Goal: Task Accomplishment & Management: Manage account settings

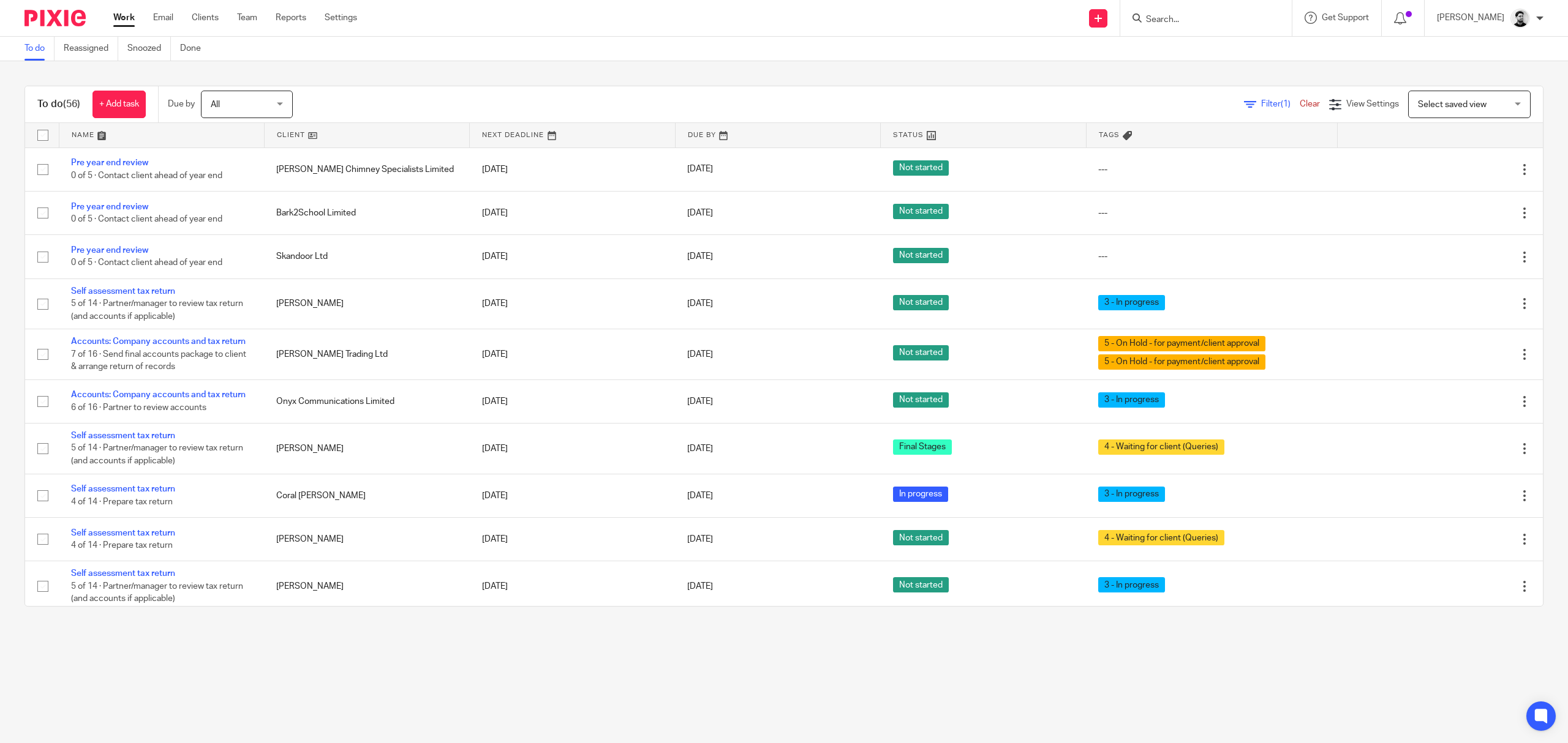
click at [1167, 17] on input "Search" at bounding box center [1200, 20] width 110 height 11
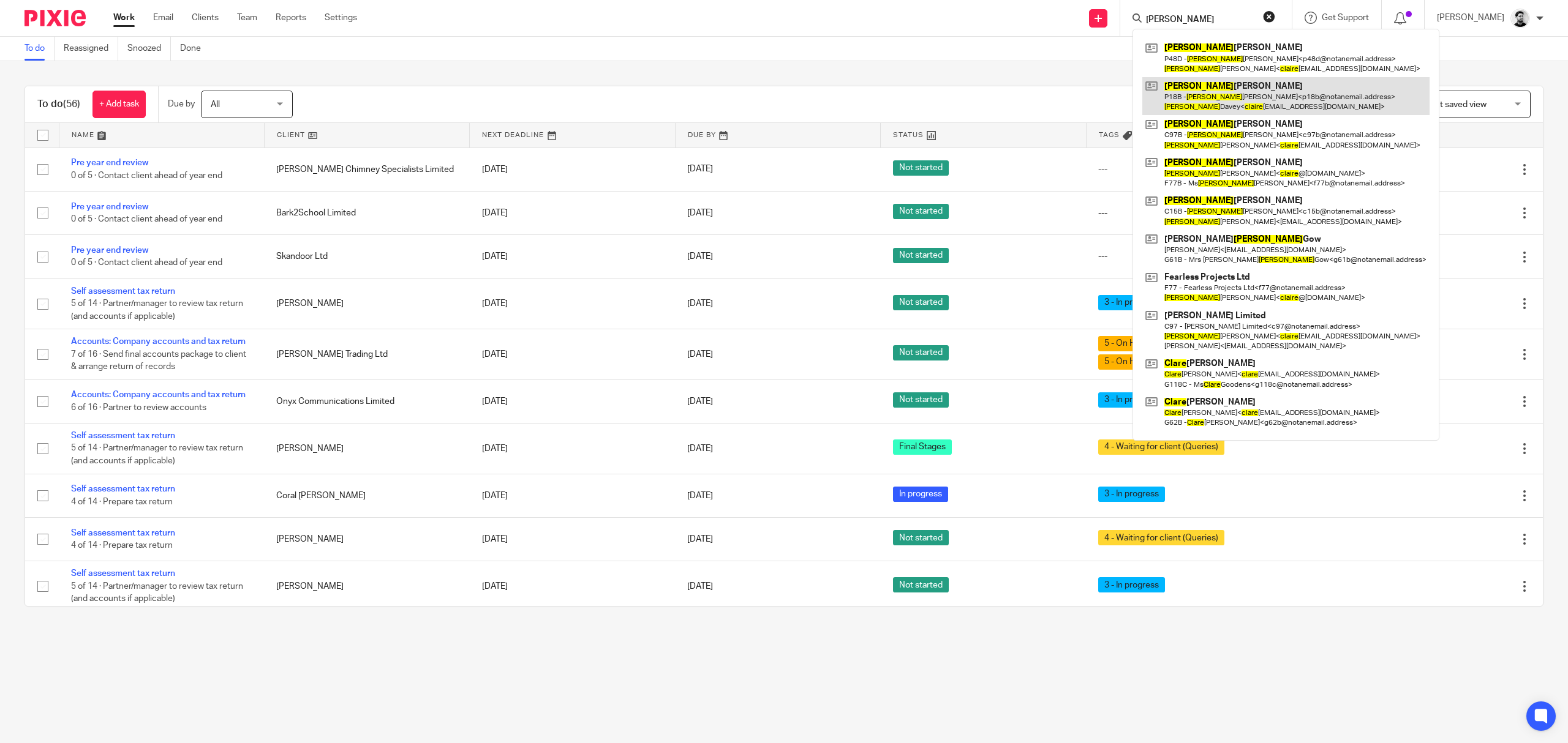
type input "Claire"
click at [1245, 92] on link at bounding box center [1286, 96] width 287 height 38
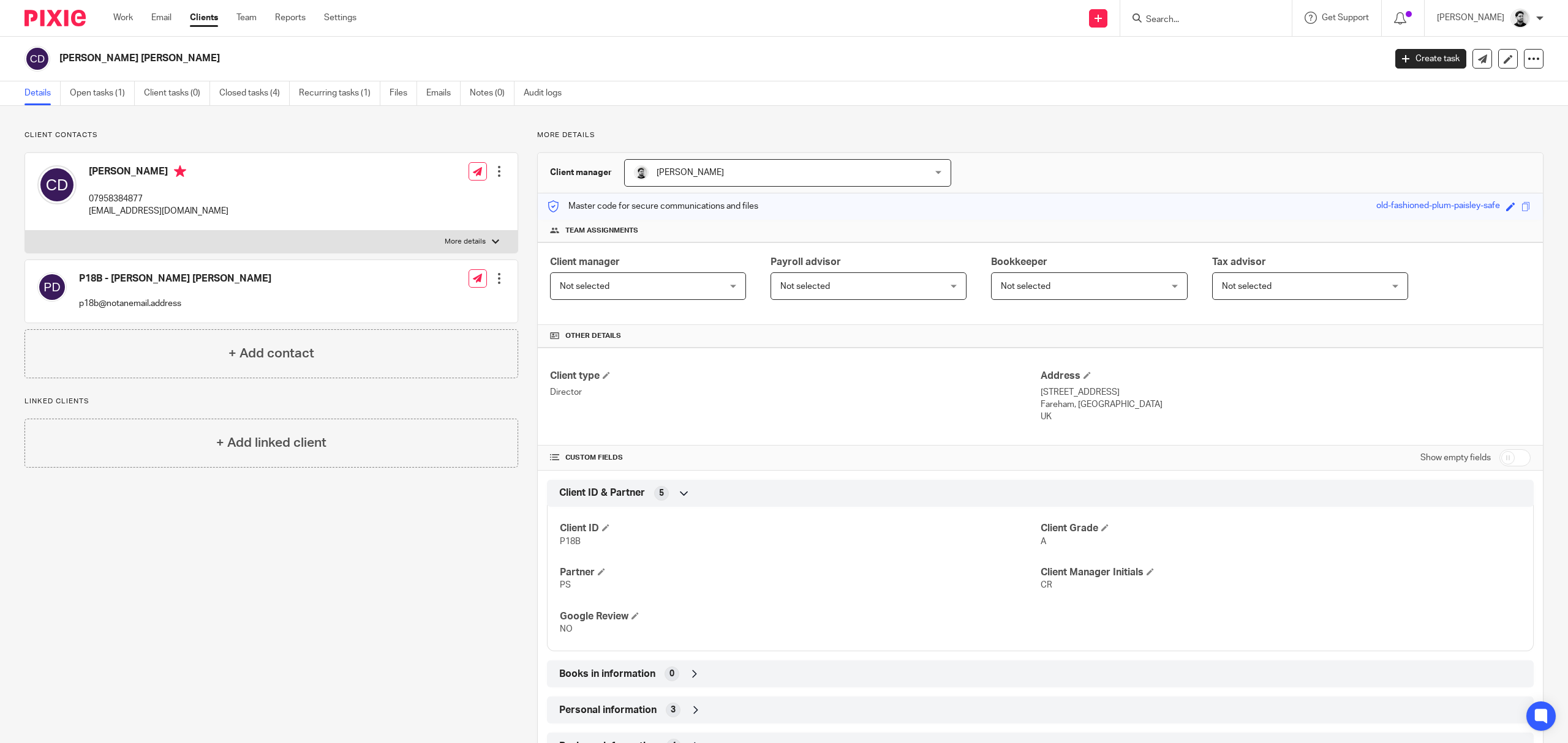
drag, startPoint x: 114, startPoint y: 89, endPoint x: 139, endPoint y: 102, distance: 28.2
click at [114, 89] on link "Open tasks (1)" at bounding box center [102, 93] width 65 height 24
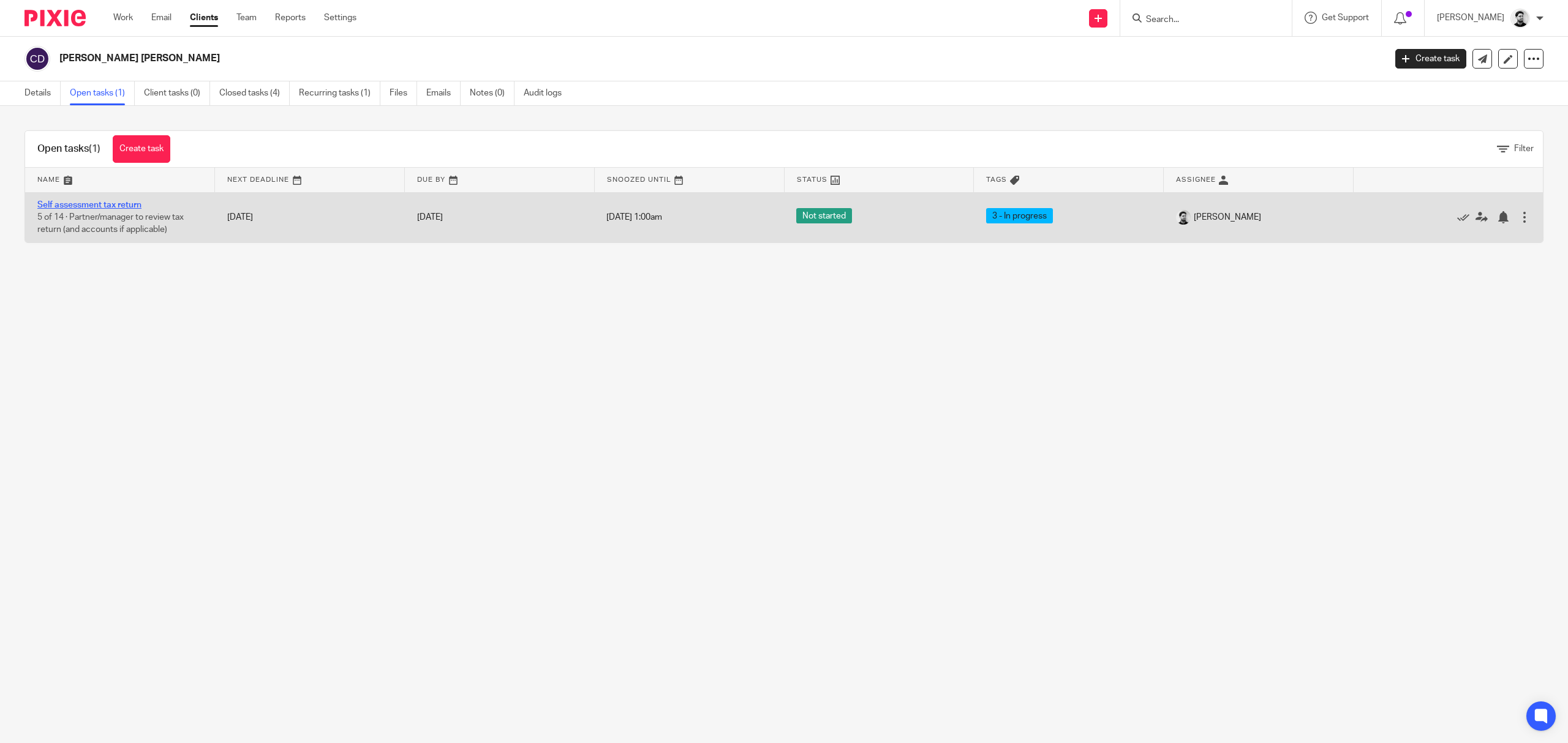
click at [131, 206] on link "Self assessment tax return" at bounding box center [89, 205] width 104 height 9
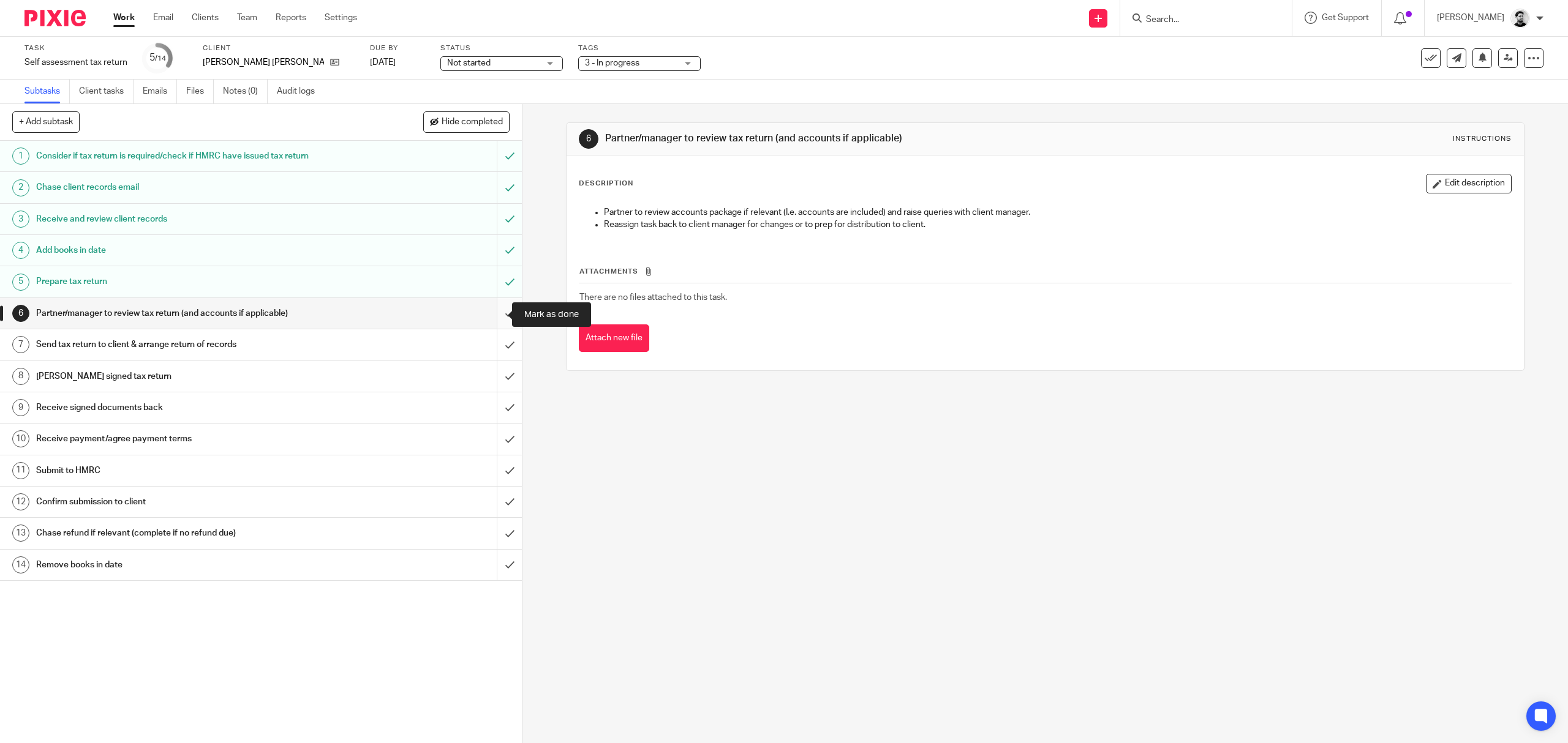
click at [488, 313] on input "submit" at bounding box center [261, 313] width 522 height 31
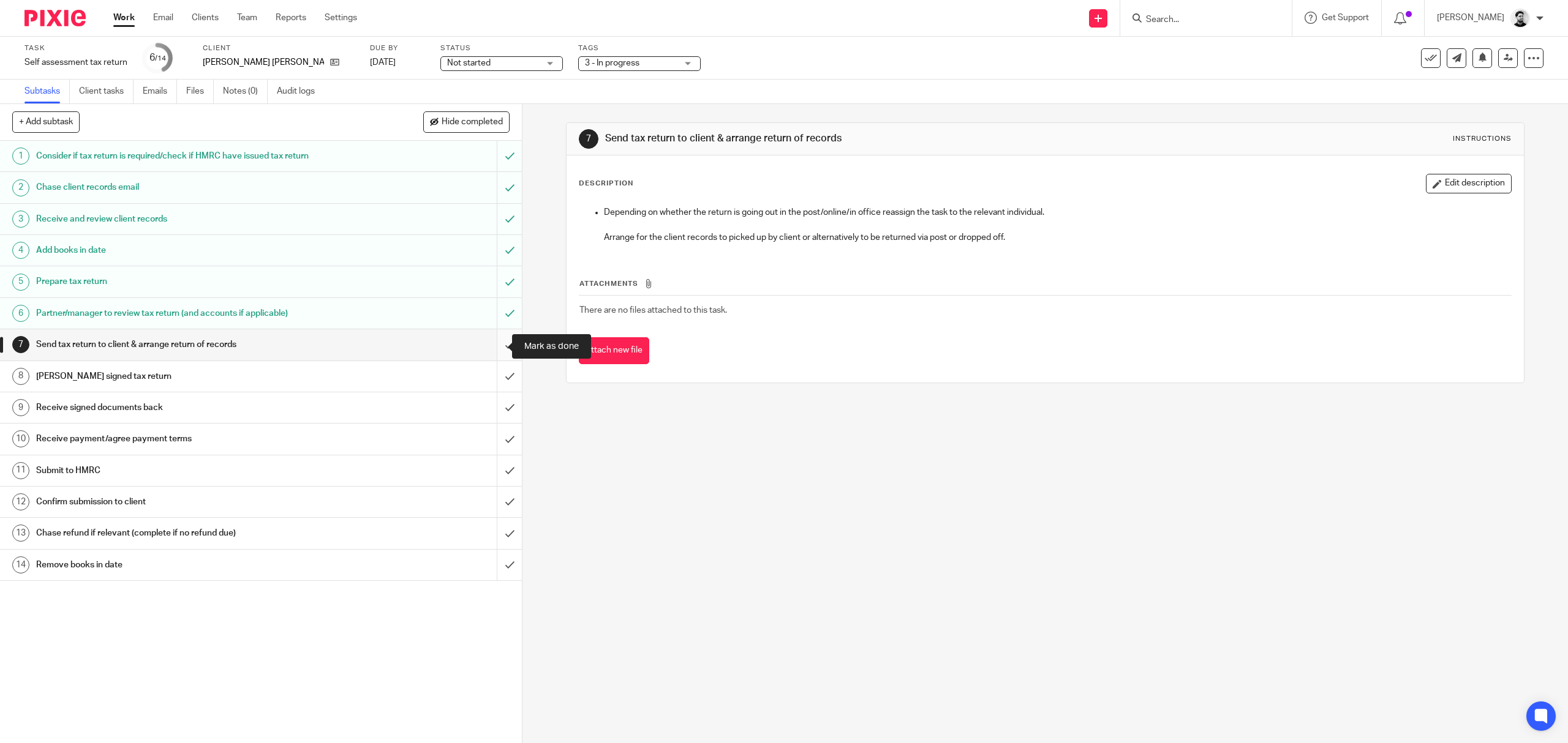
click at [493, 344] on input "submit" at bounding box center [261, 344] width 522 height 31
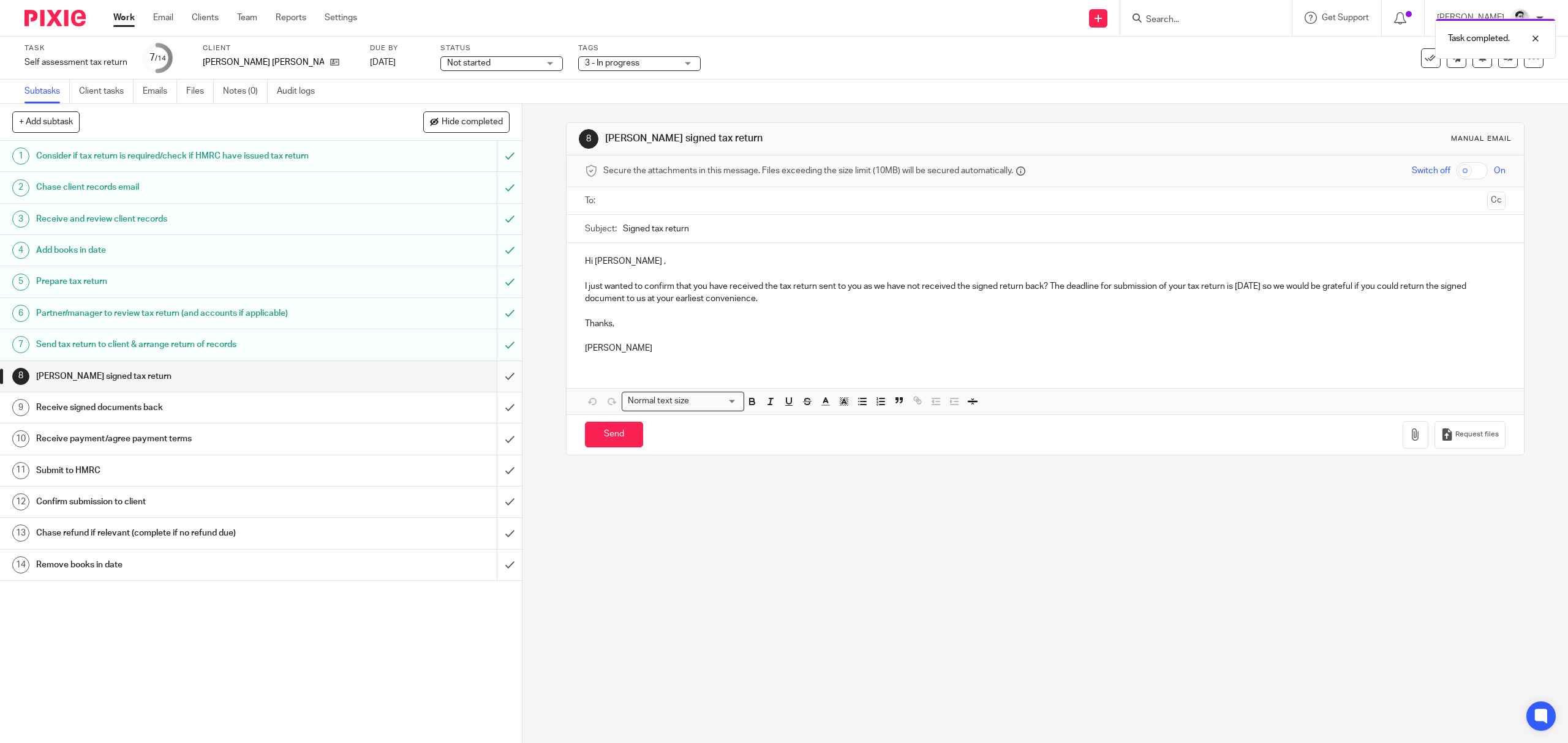
click at [493, 376] on input "submit" at bounding box center [261, 376] width 522 height 31
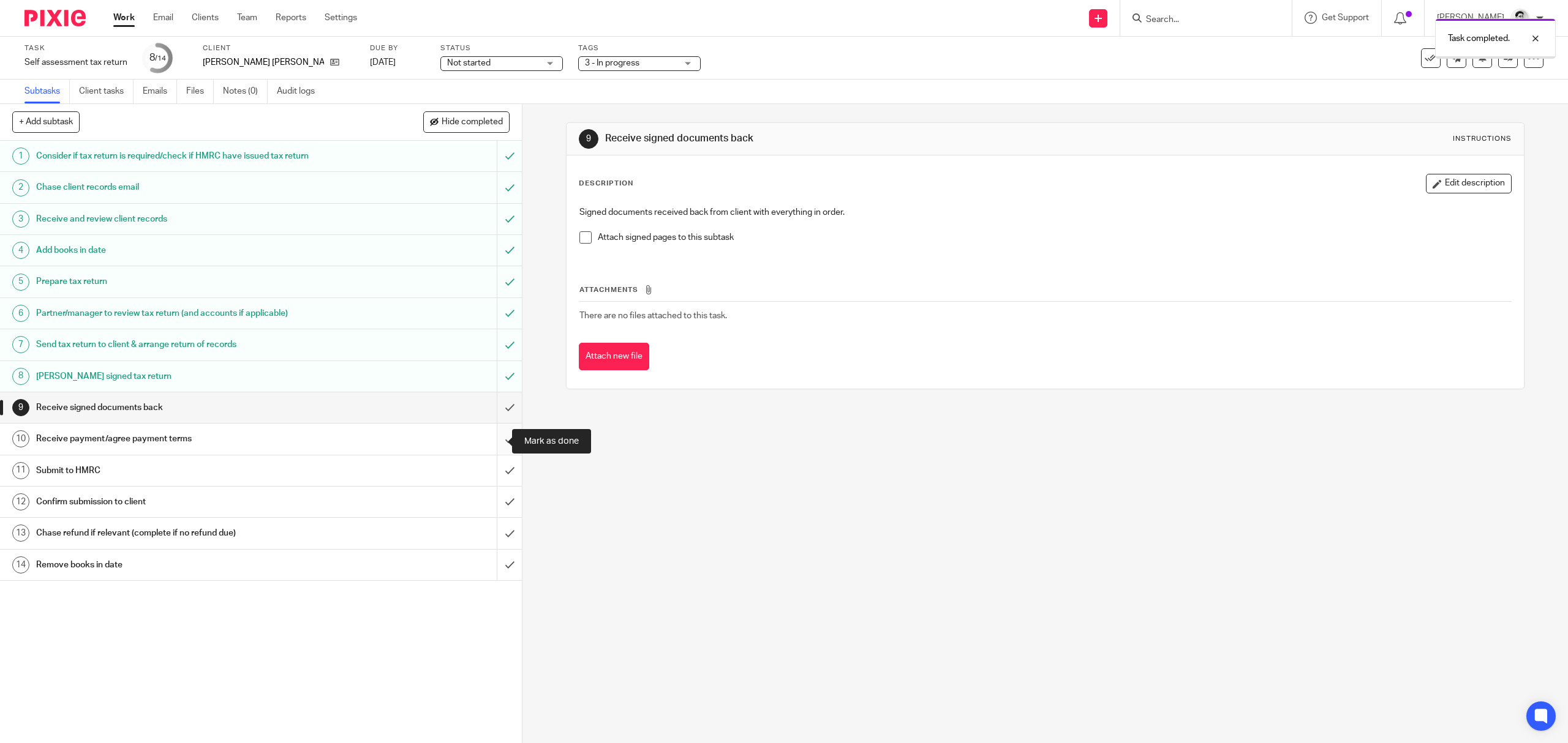
click at [493, 441] on input "submit" at bounding box center [261, 438] width 522 height 31
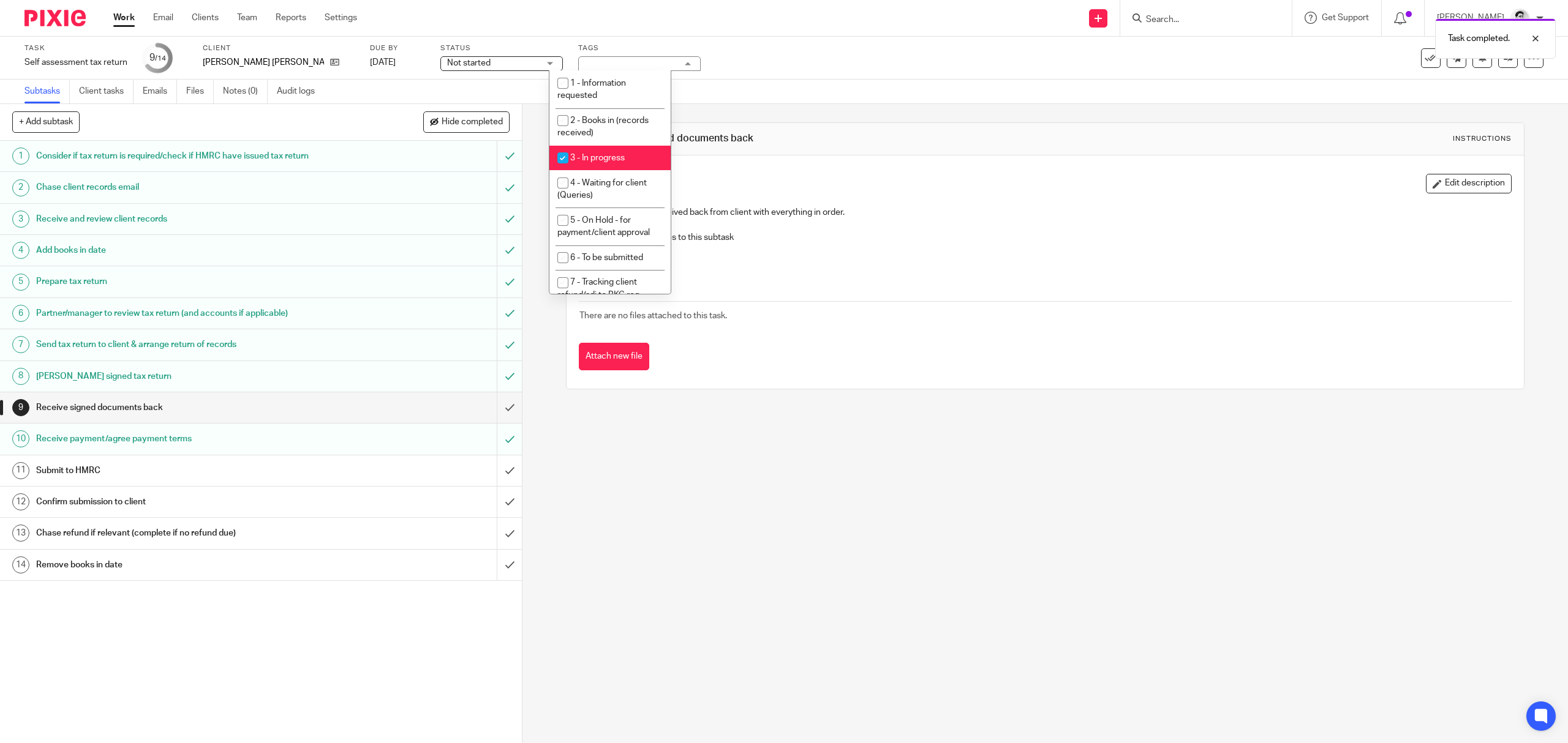
click at [625, 157] on li "3 - In progress" at bounding box center [610, 158] width 121 height 25
checkbox input "false"
click at [616, 222] on span "5 - On Hold - for payment/client approval" at bounding box center [604, 226] width 92 height 21
checkbox input "true"
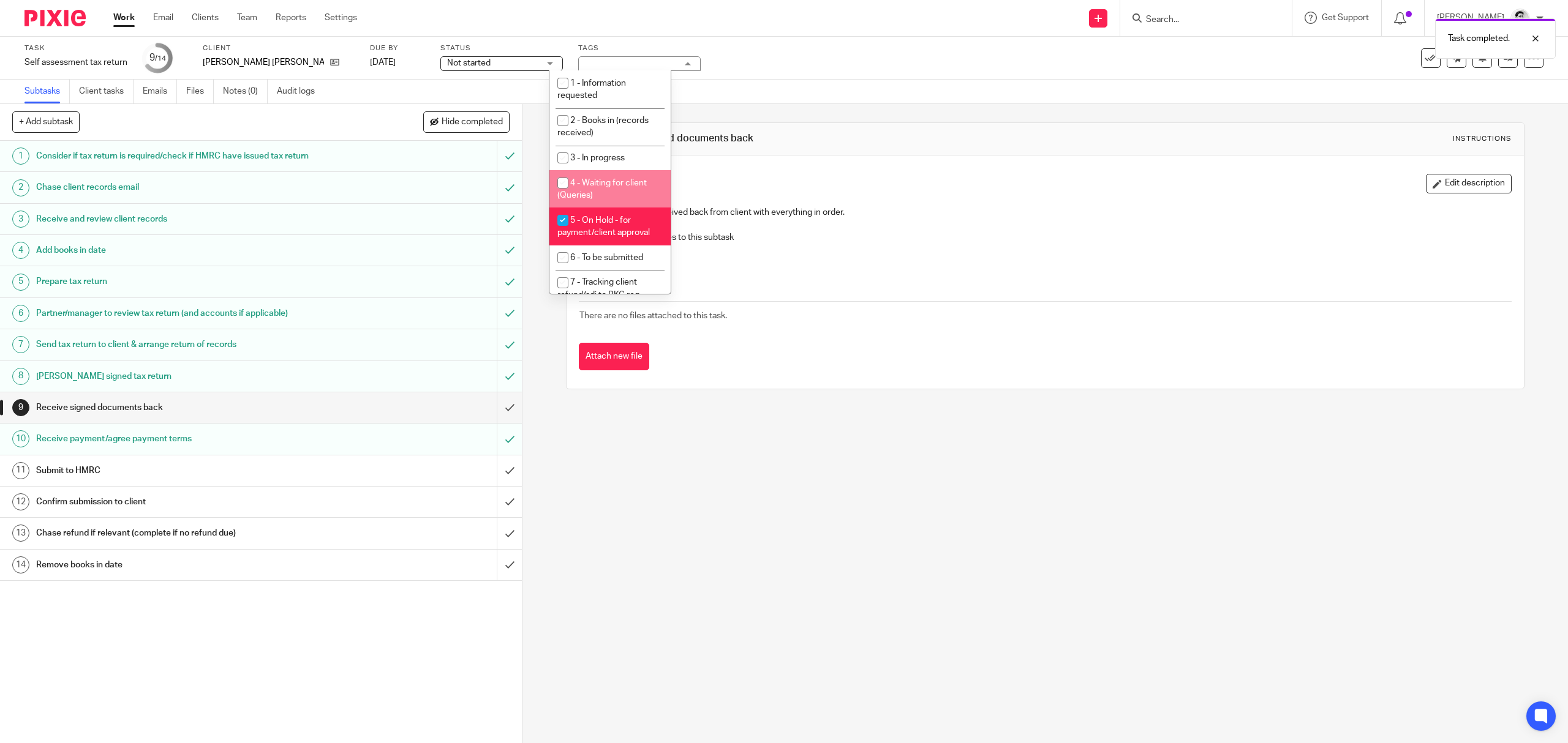
click at [733, 101] on div "Subtasks Client tasks Emails Files Notes (0) Audit logs" at bounding box center [784, 92] width 1568 height 24
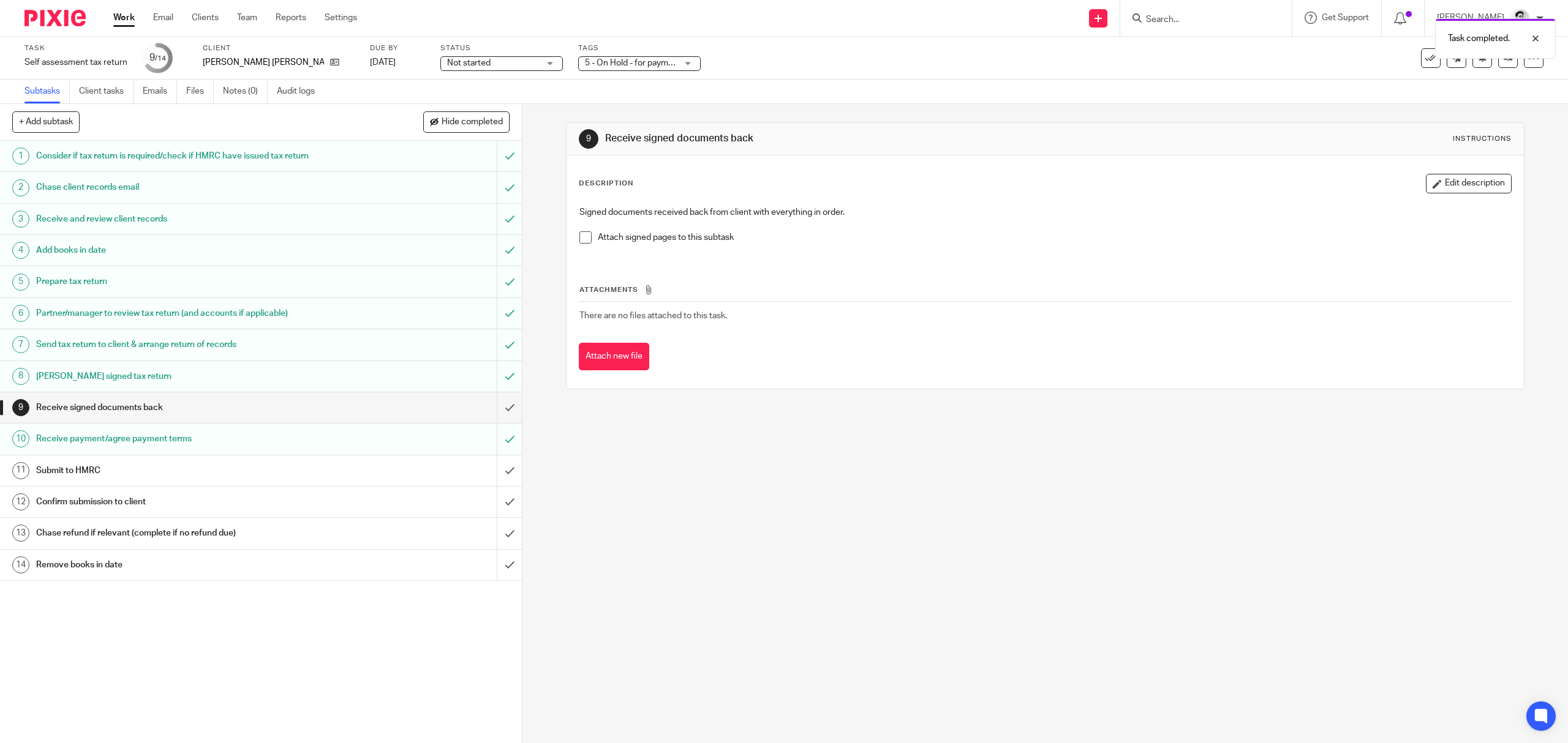
click at [1162, 16] on div "Task completed." at bounding box center [1169, 35] width 771 height 46
click at [1159, 18] on div "Task completed." at bounding box center [1169, 35] width 771 height 46
click at [1162, 20] on input "Search" at bounding box center [1200, 20] width 110 height 11
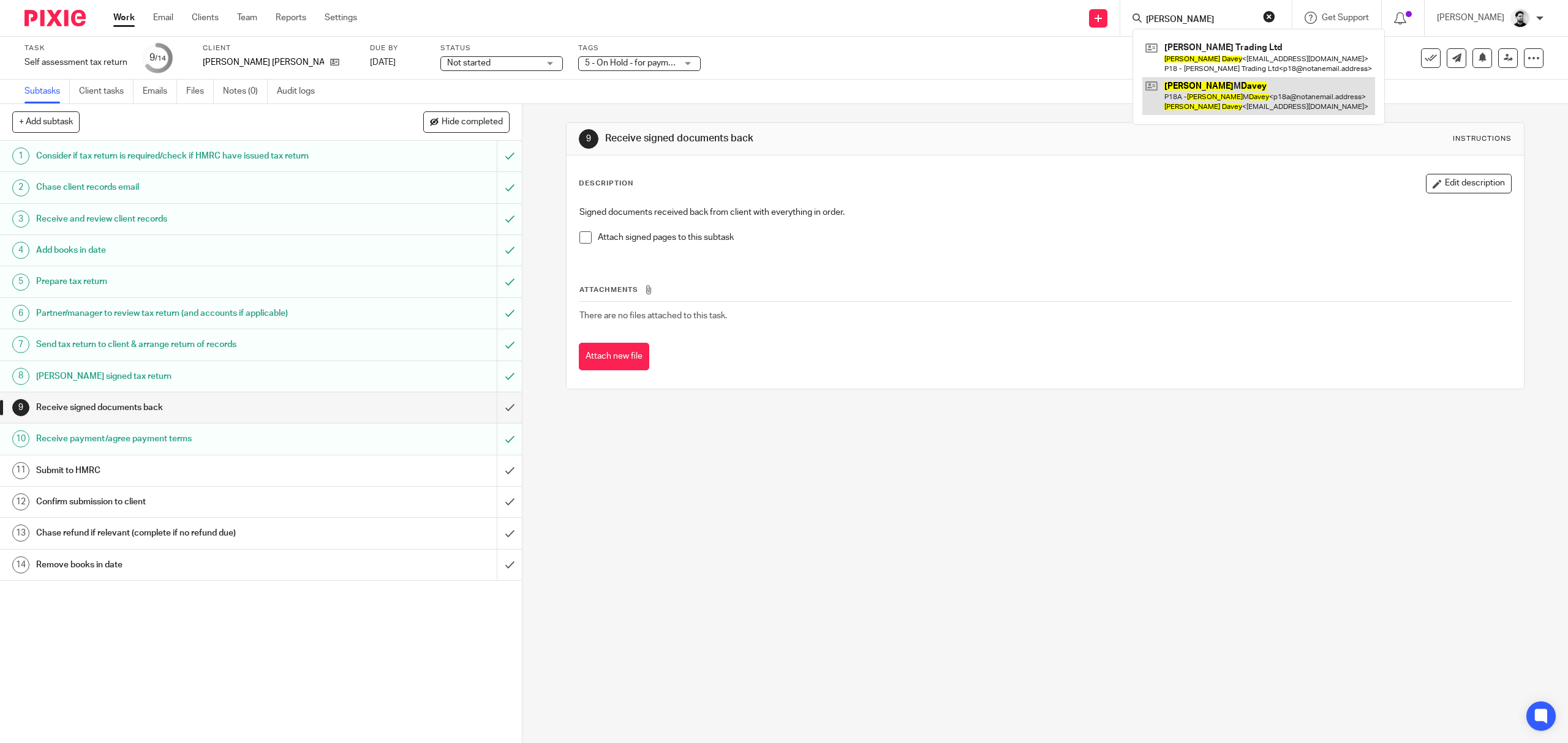
type input "Chris davey"
click at [1255, 102] on link at bounding box center [1259, 96] width 233 height 38
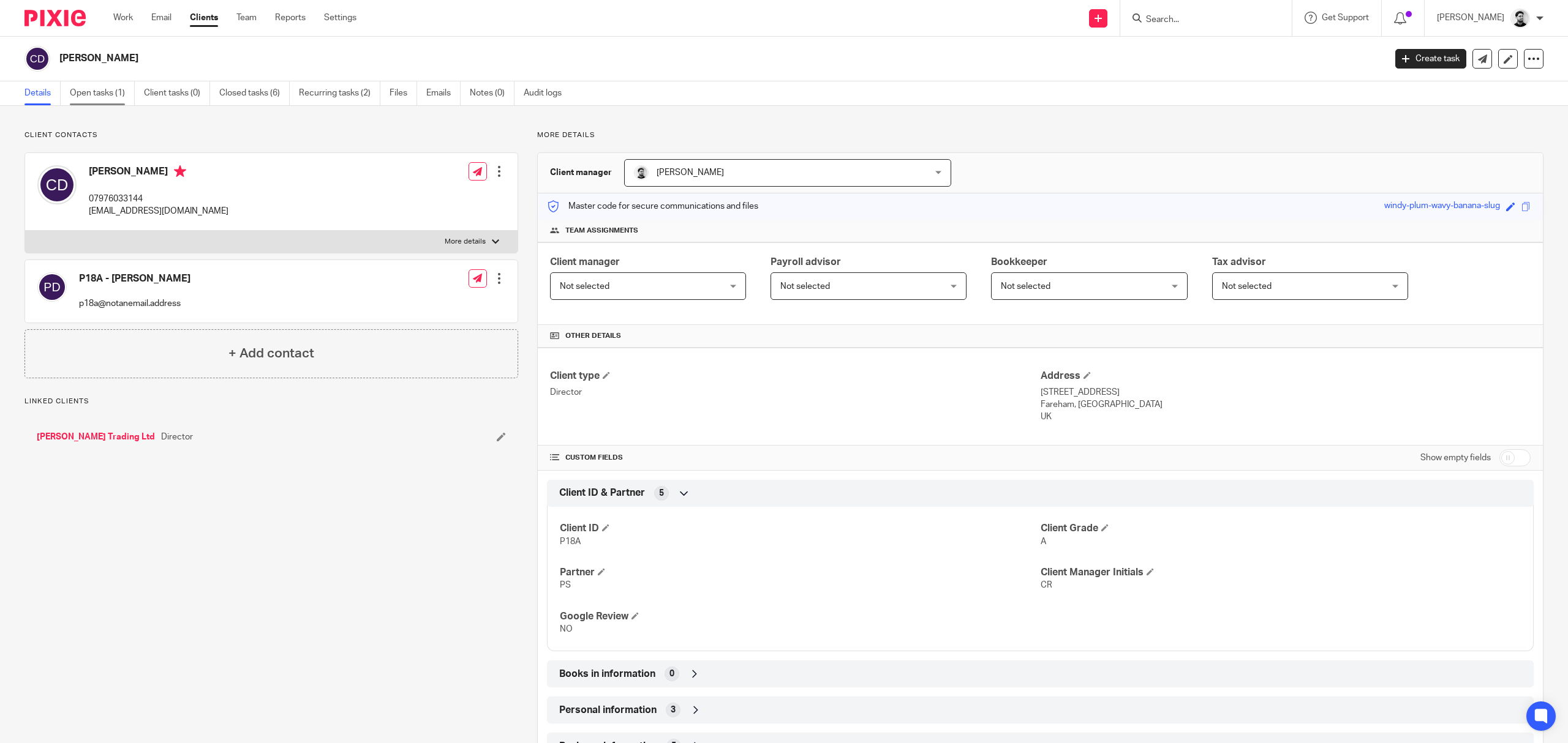
click at [113, 88] on link "Open tasks (1)" at bounding box center [102, 93] width 65 height 24
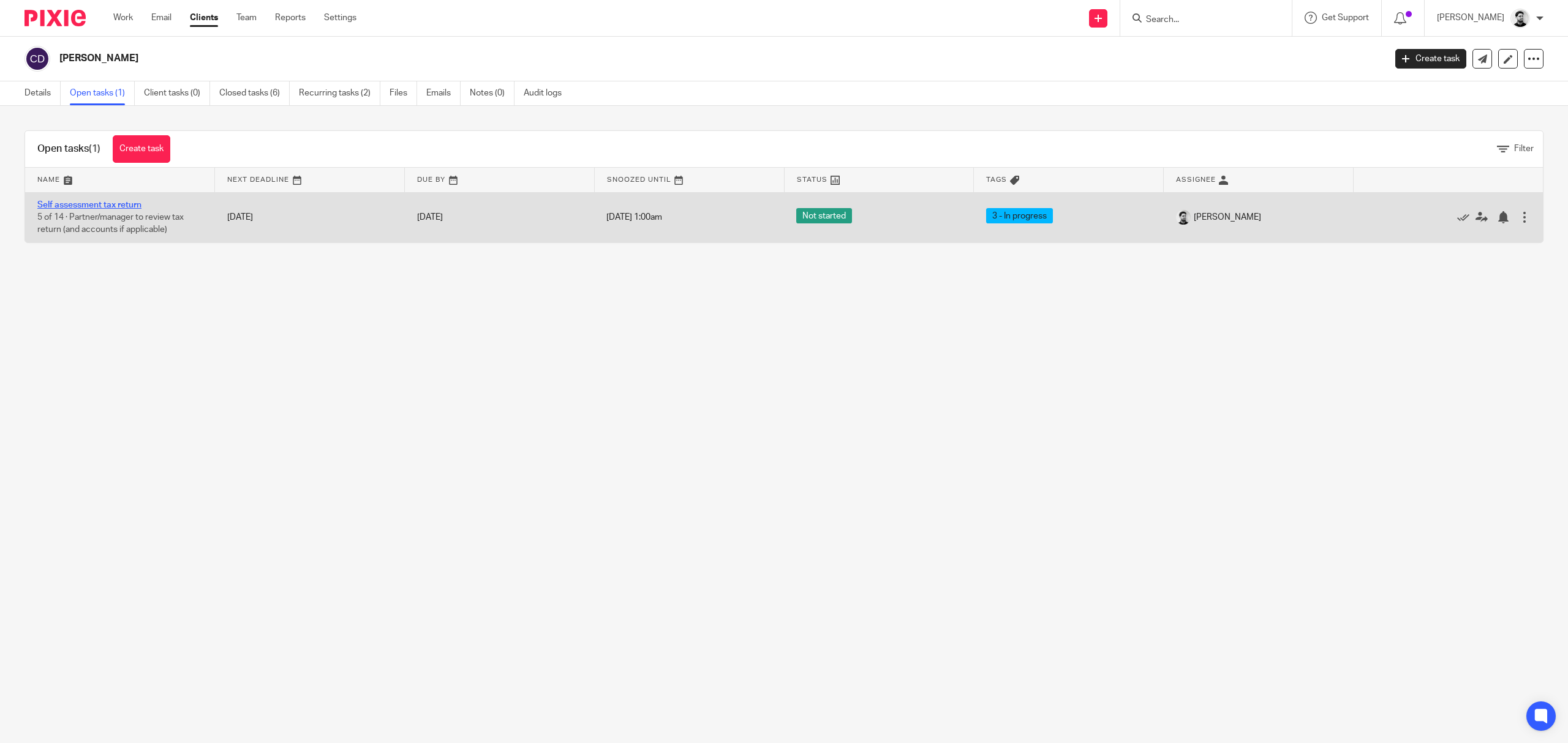
click at [77, 204] on link "Self assessment tax return" at bounding box center [89, 205] width 104 height 9
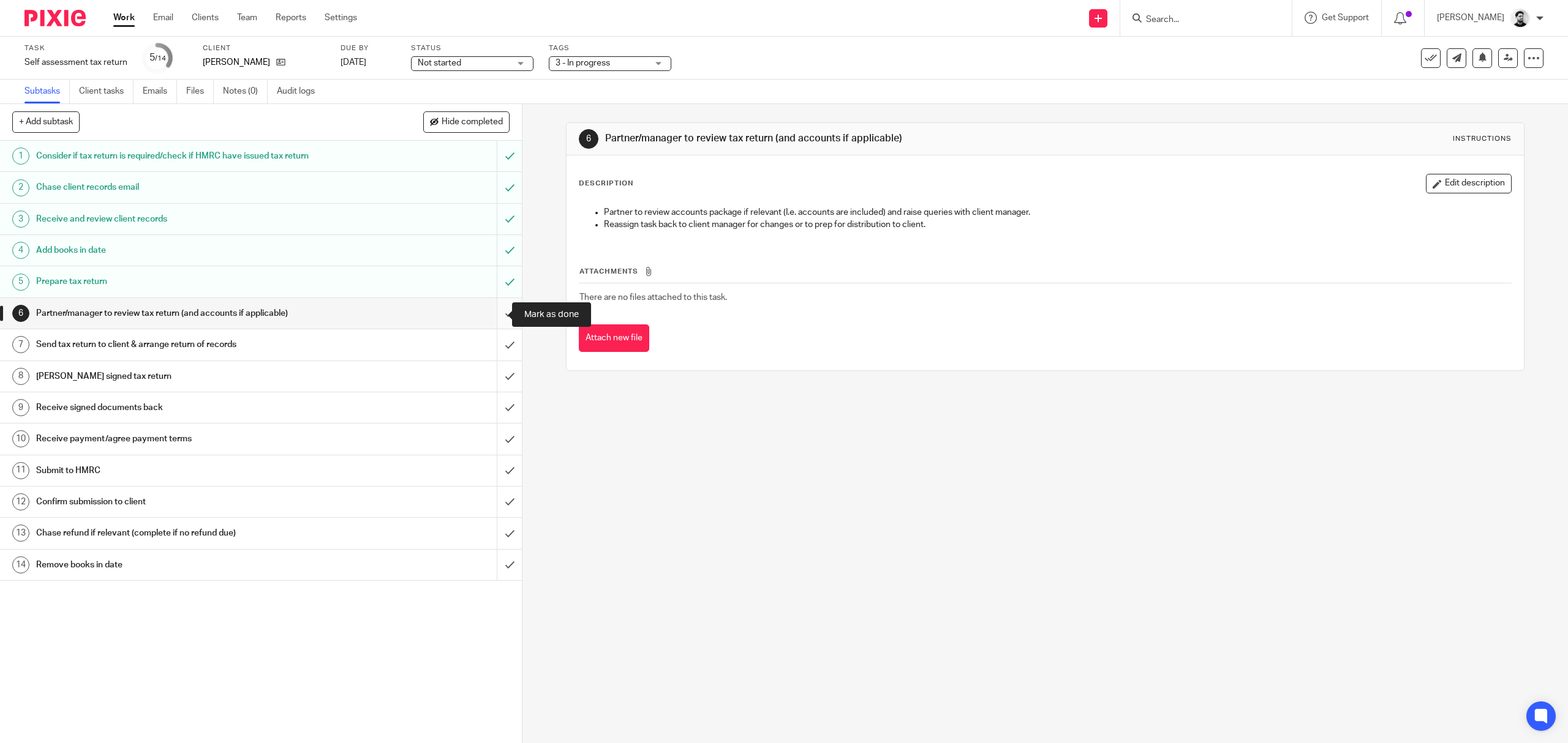
click at [485, 312] on input "submit" at bounding box center [261, 313] width 522 height 31
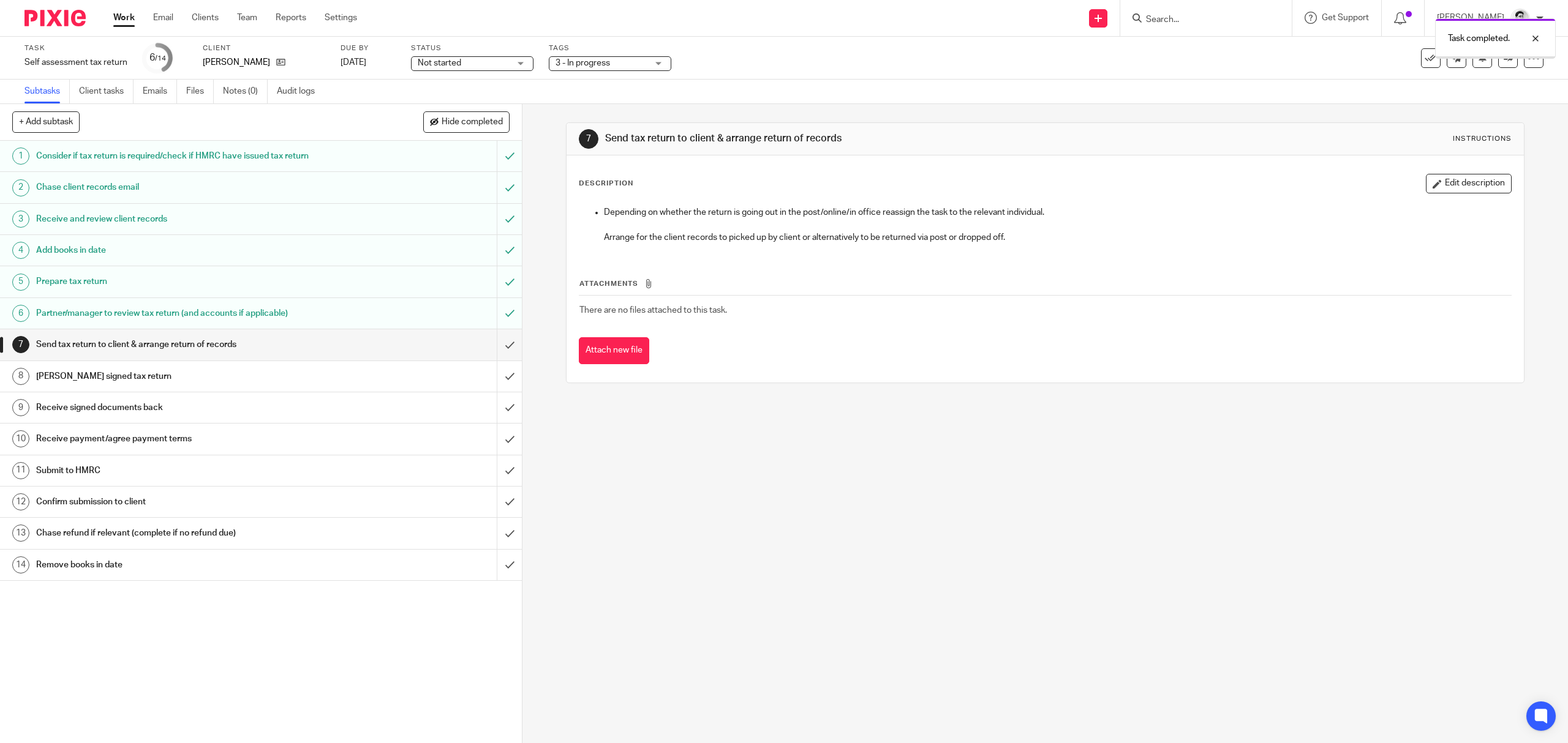
click at [488, 338] on input "submit" at bounding box center [261, 344] width 522 height 31
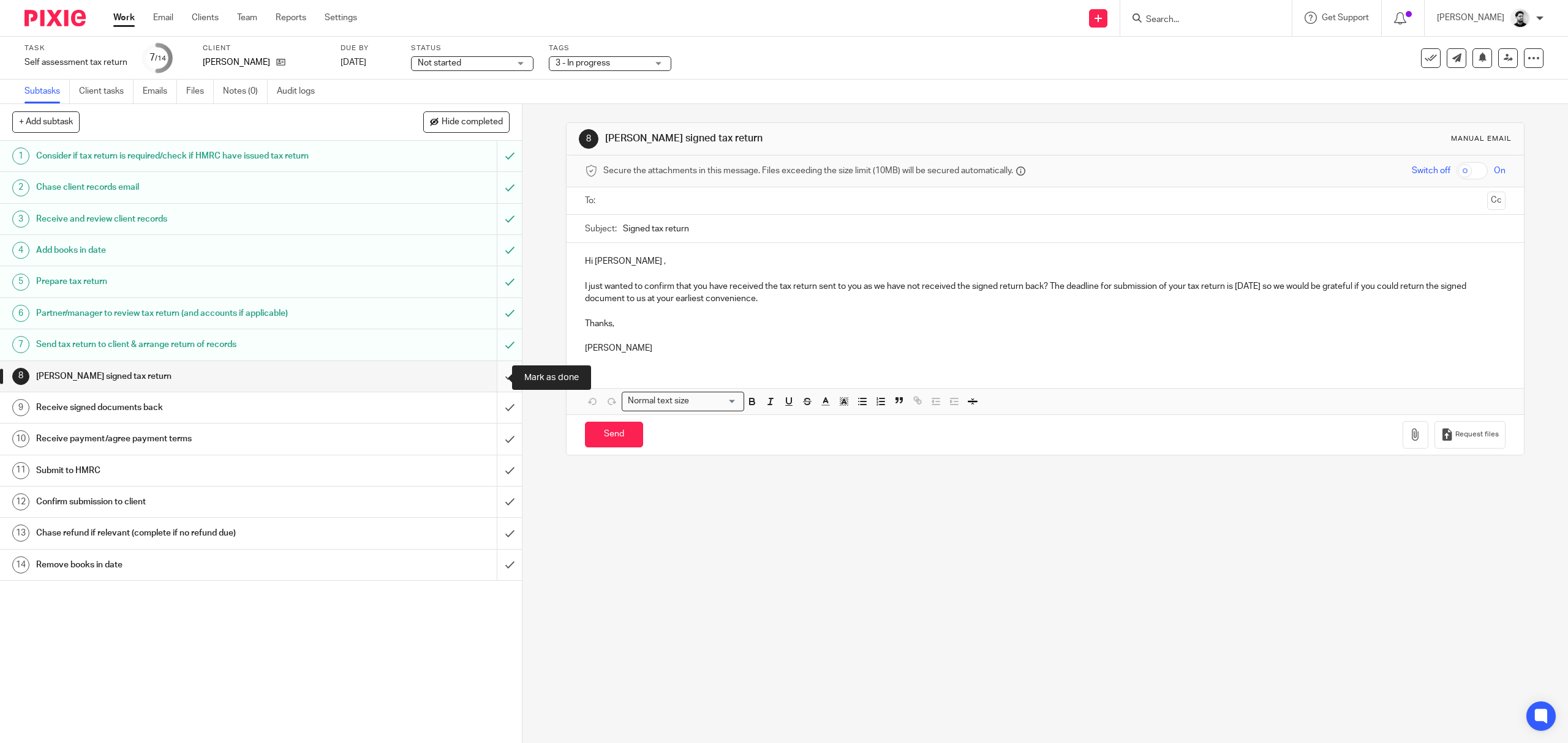
click at [493, 380] on input "submit" at bounding box center [261, 376] width 522 height 31
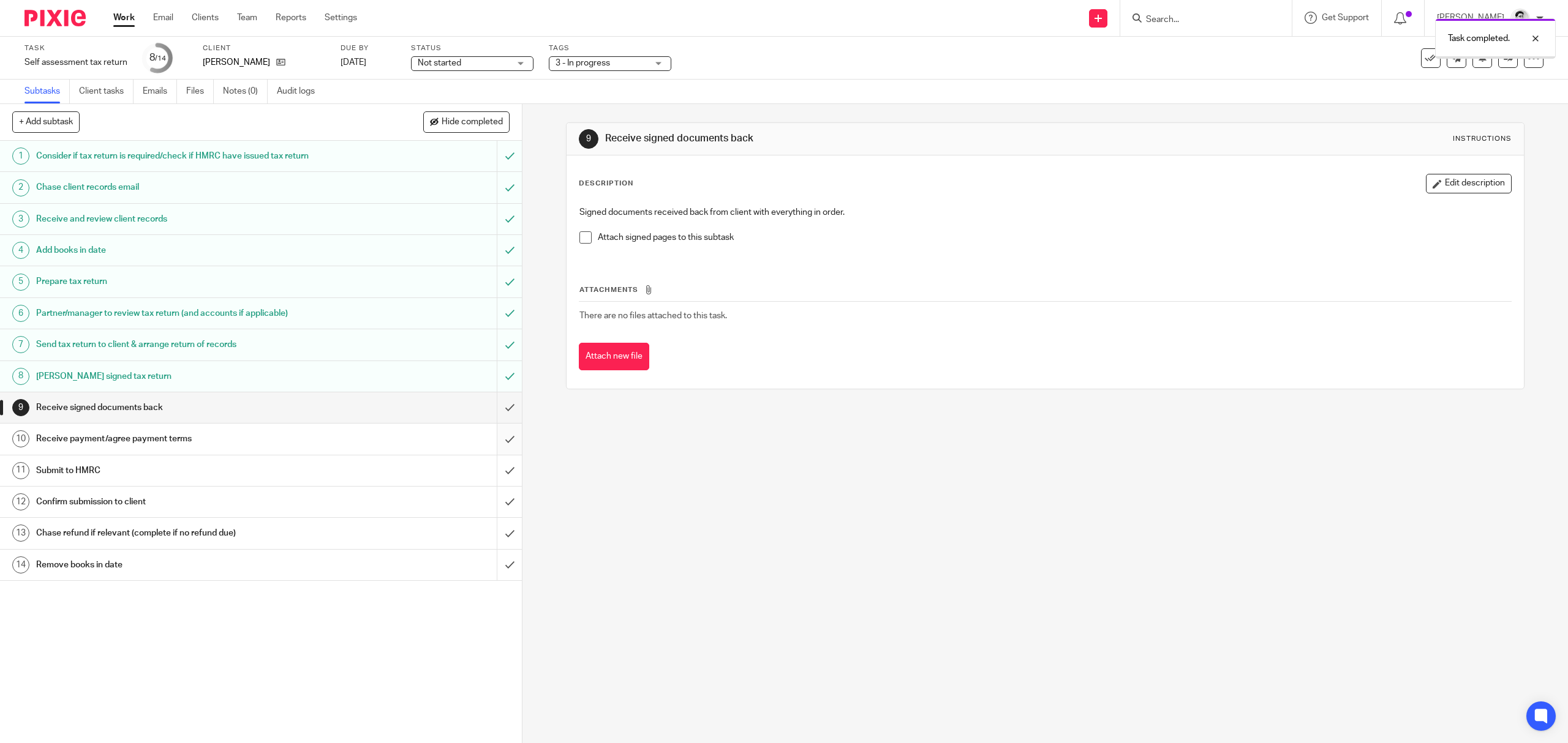
click at [493, 443] on input "submit" at bounding box center [261, 438] width 522 height 31
click at [613, 59] on span "3 - In progress" at bounding box center [601, 63] width 92 height 13
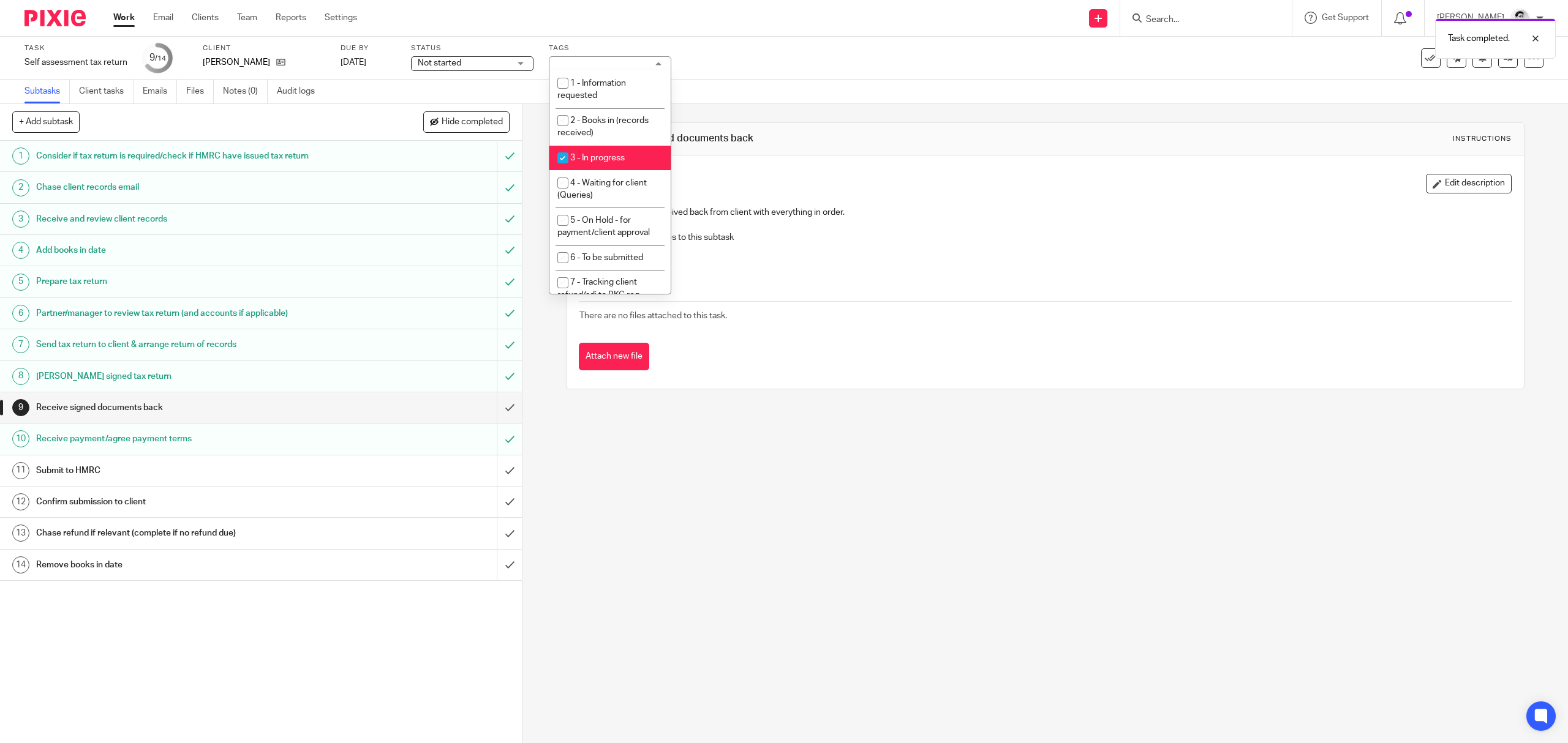
click at [608, 158] on span "3 - In progress" at bounding box center [598, 157] width 55 height 9
checkbox input "false"
click at [609, 219] on span "5 - On Hold - for payment/client approval" at bounding box center [604, 226] width 92 height 21
checkbox input "true"
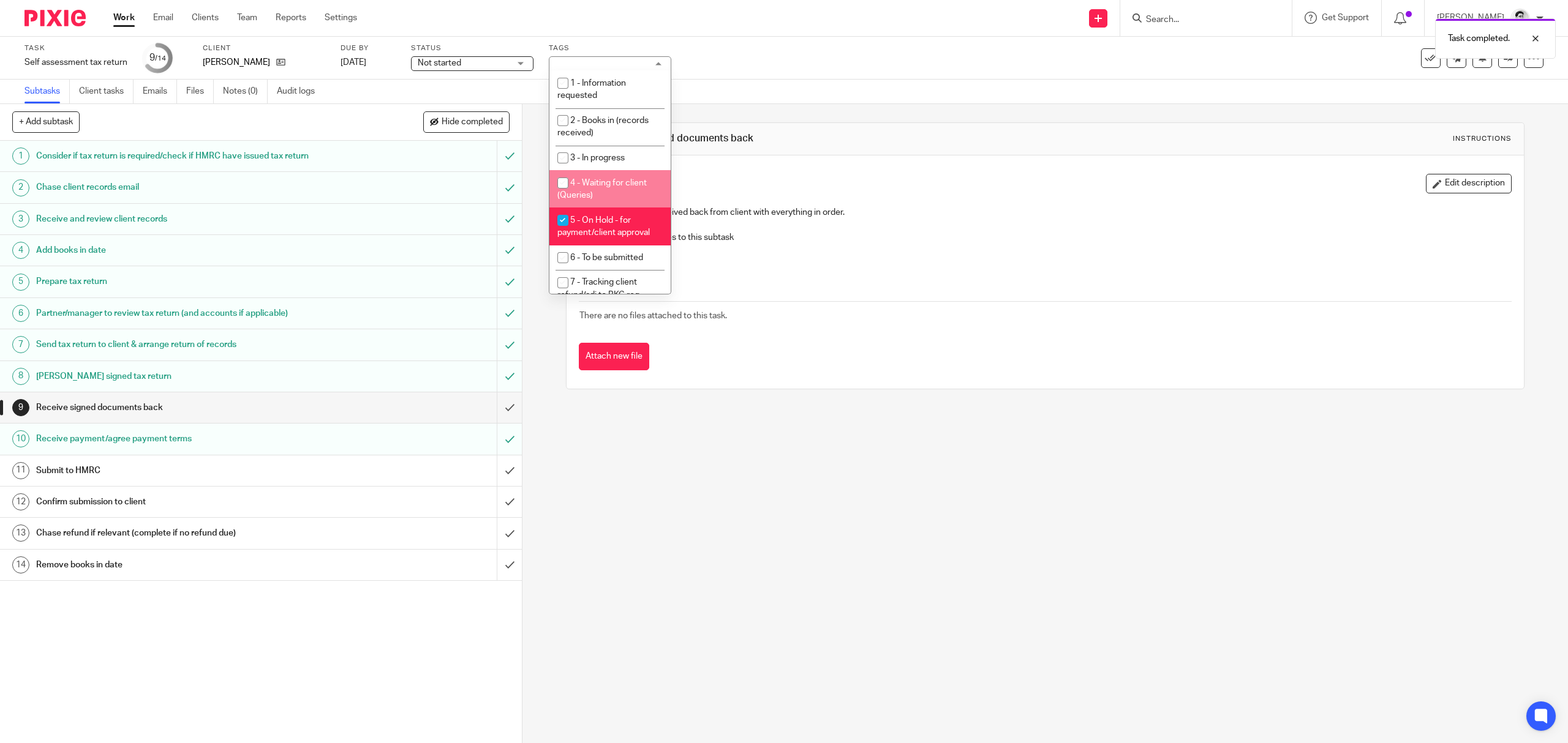
click at [738, 52] on div "Task Self assessment tax return Save Self assessment tax return 9 /14 Client Ch…" at bounding box center [657, 59] width 1266 height 30
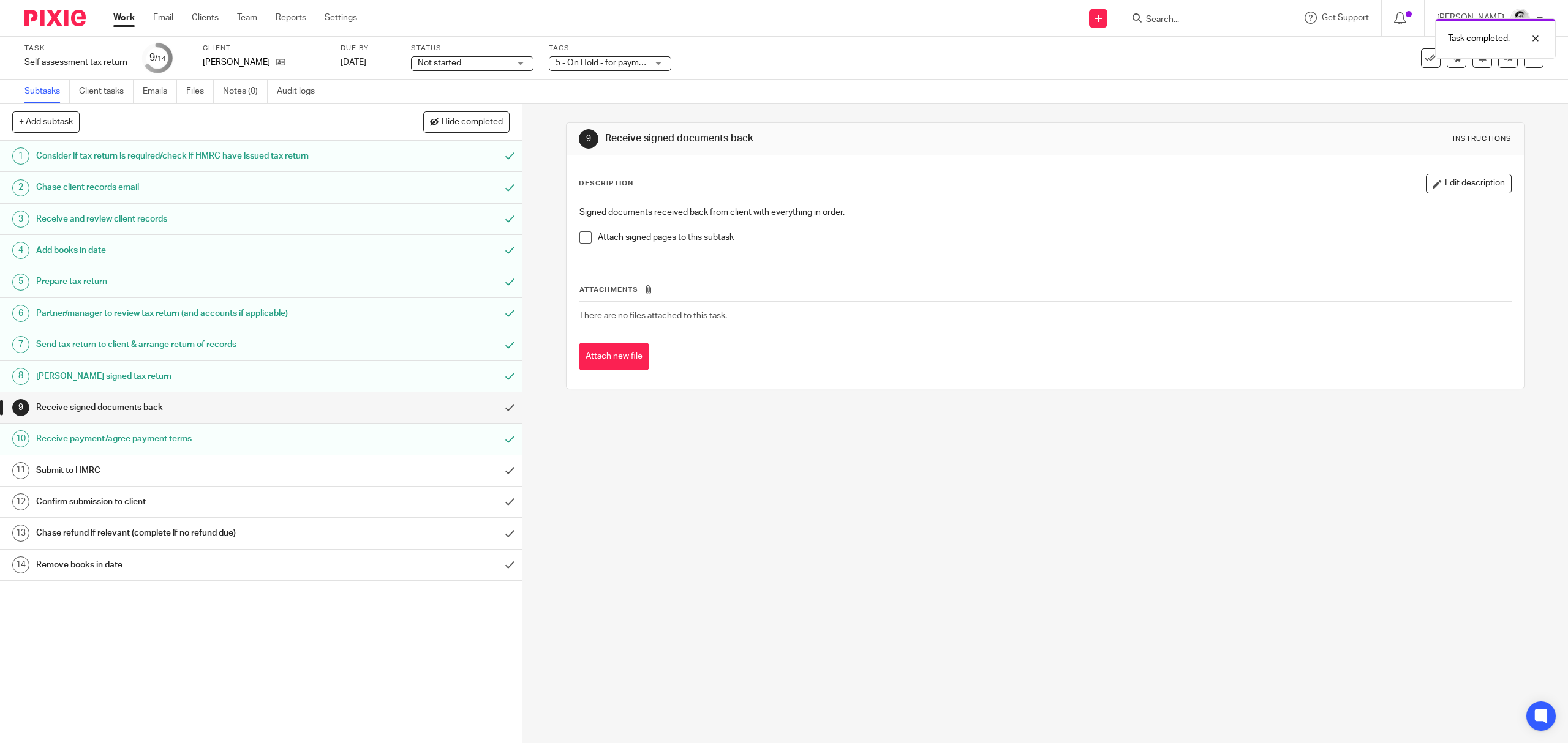
click at [1165, 22] on div "Task completed." at bounding box center [1169, 35] width 771 height 46
click at [1172, 20] on input "Search" at bounding box center [1200, 20] width 110 height 11
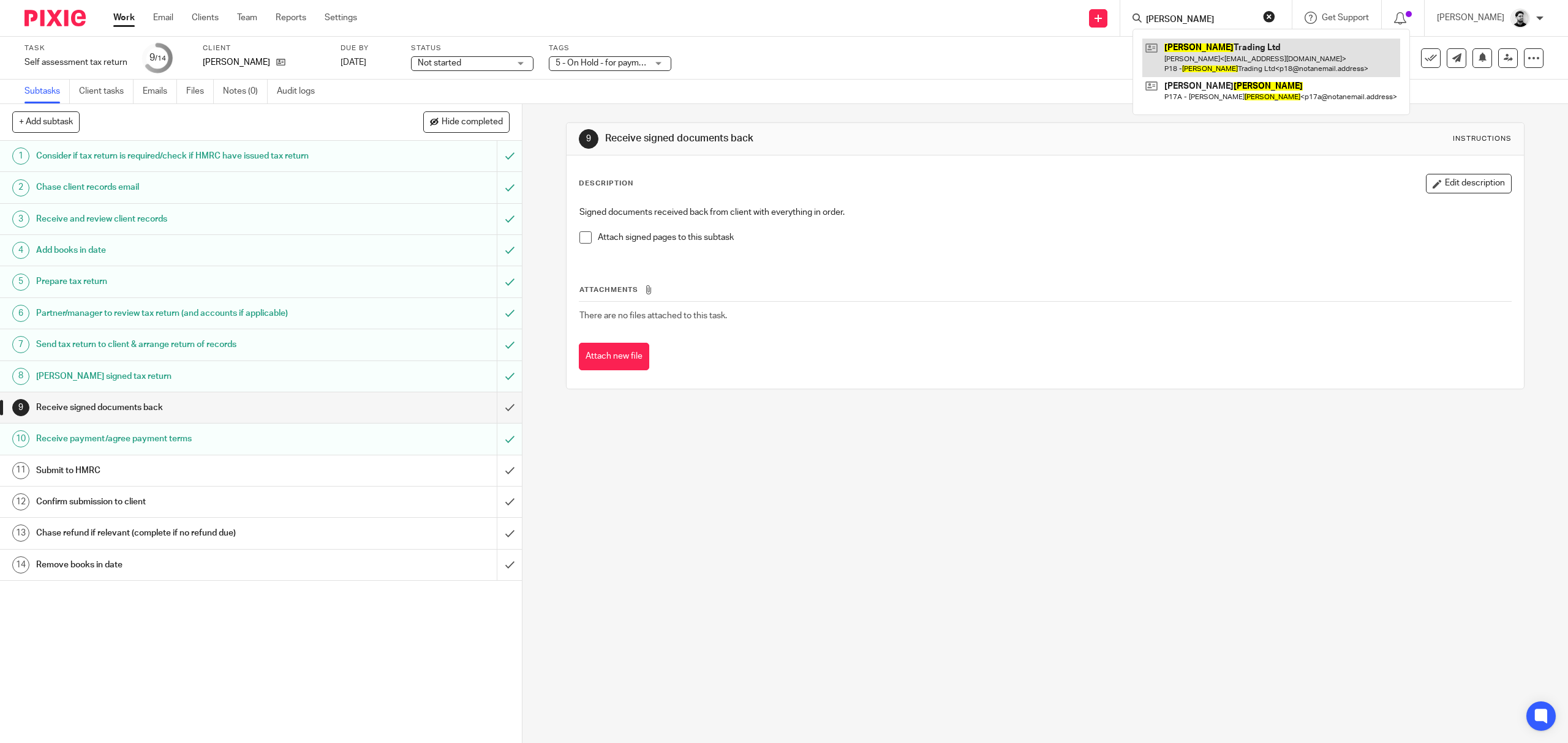
type input "Parnell"
click at [1252, 49] on link at bounding box center [1271, 57] width 258 height 38
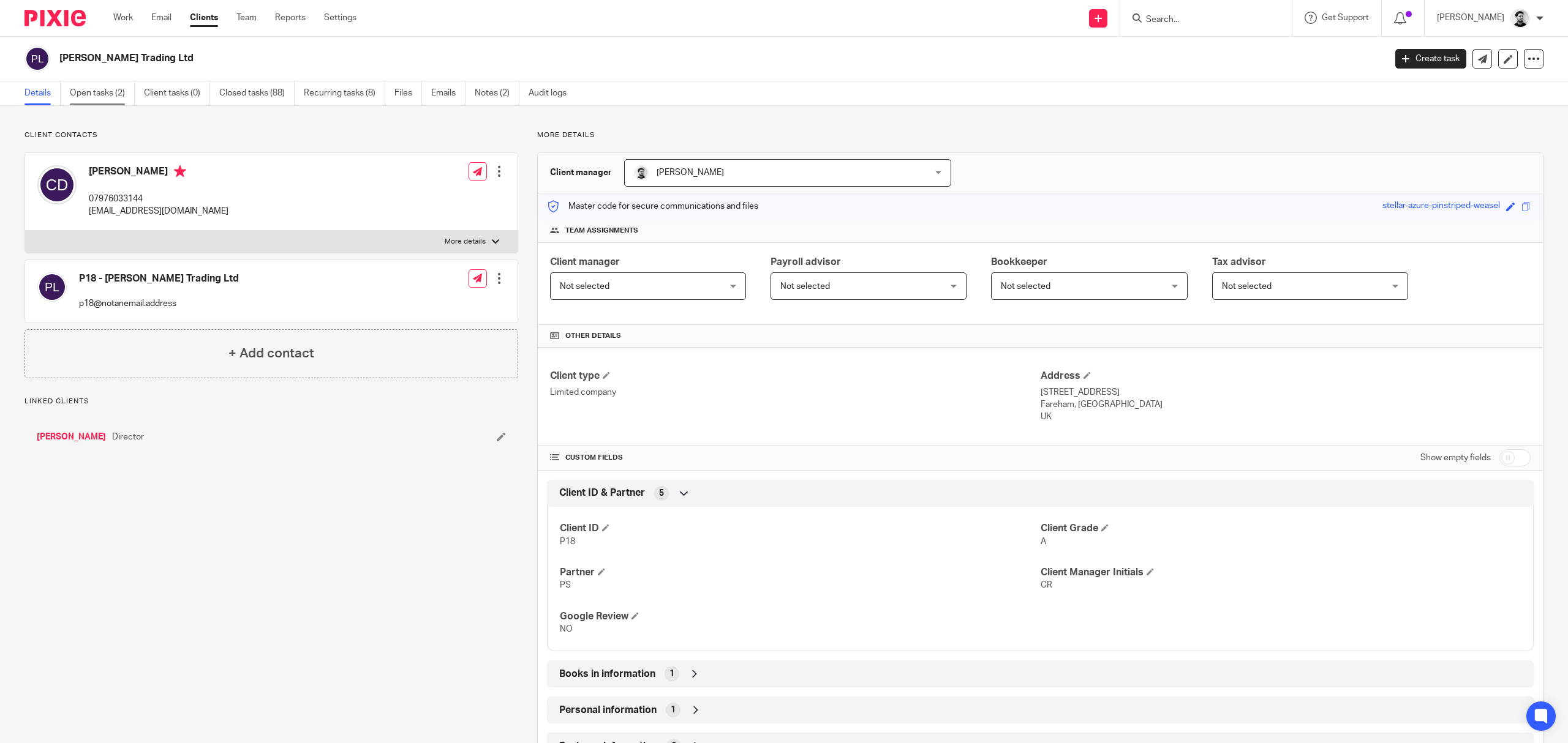
click at [122, 97] on link "Open tasks (2)" at bounding box center [102, 93] width 65 height 24
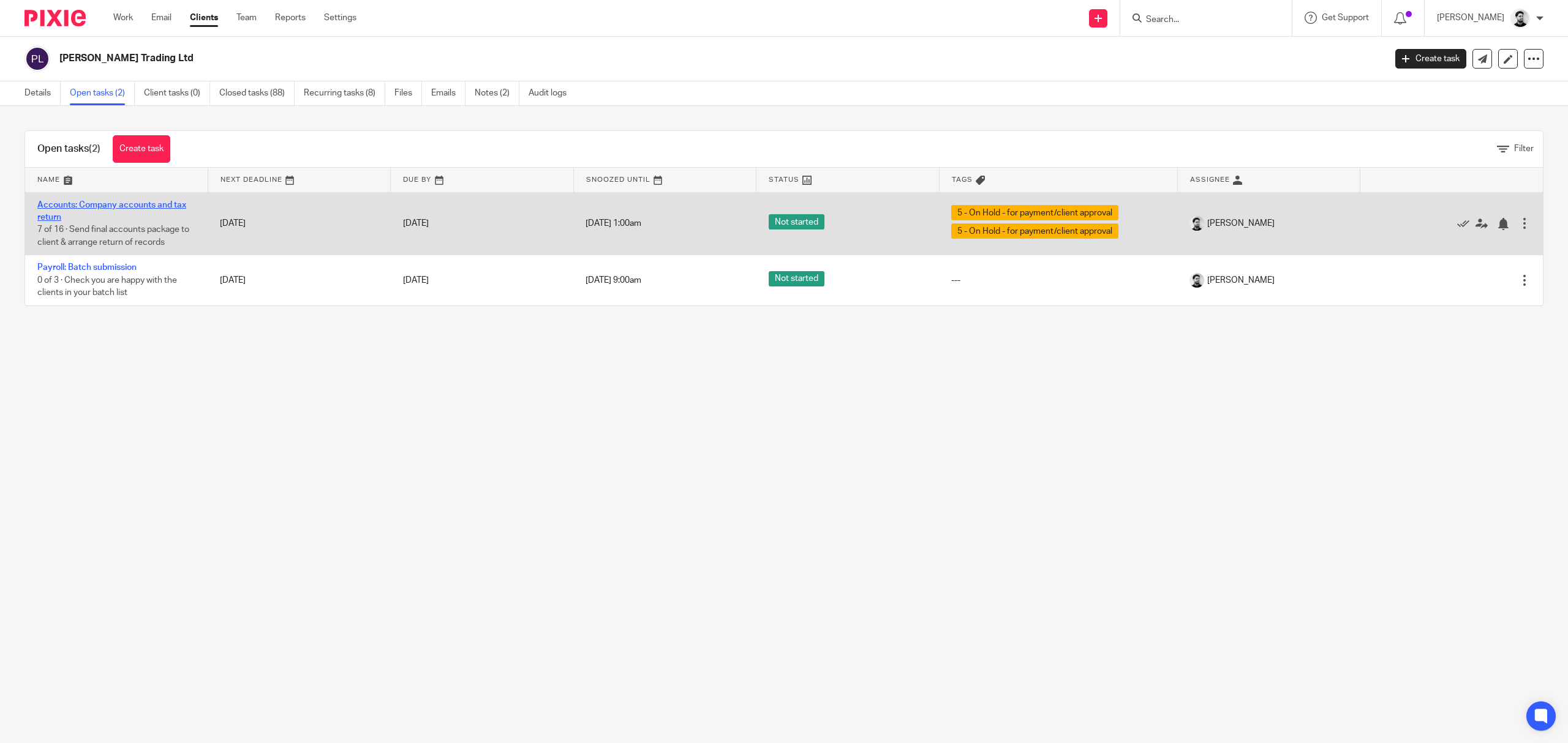
click at [110, 201] on link "Accounts: Company accounts and tax return" at bounding box center [112, 211] width 149 height 21
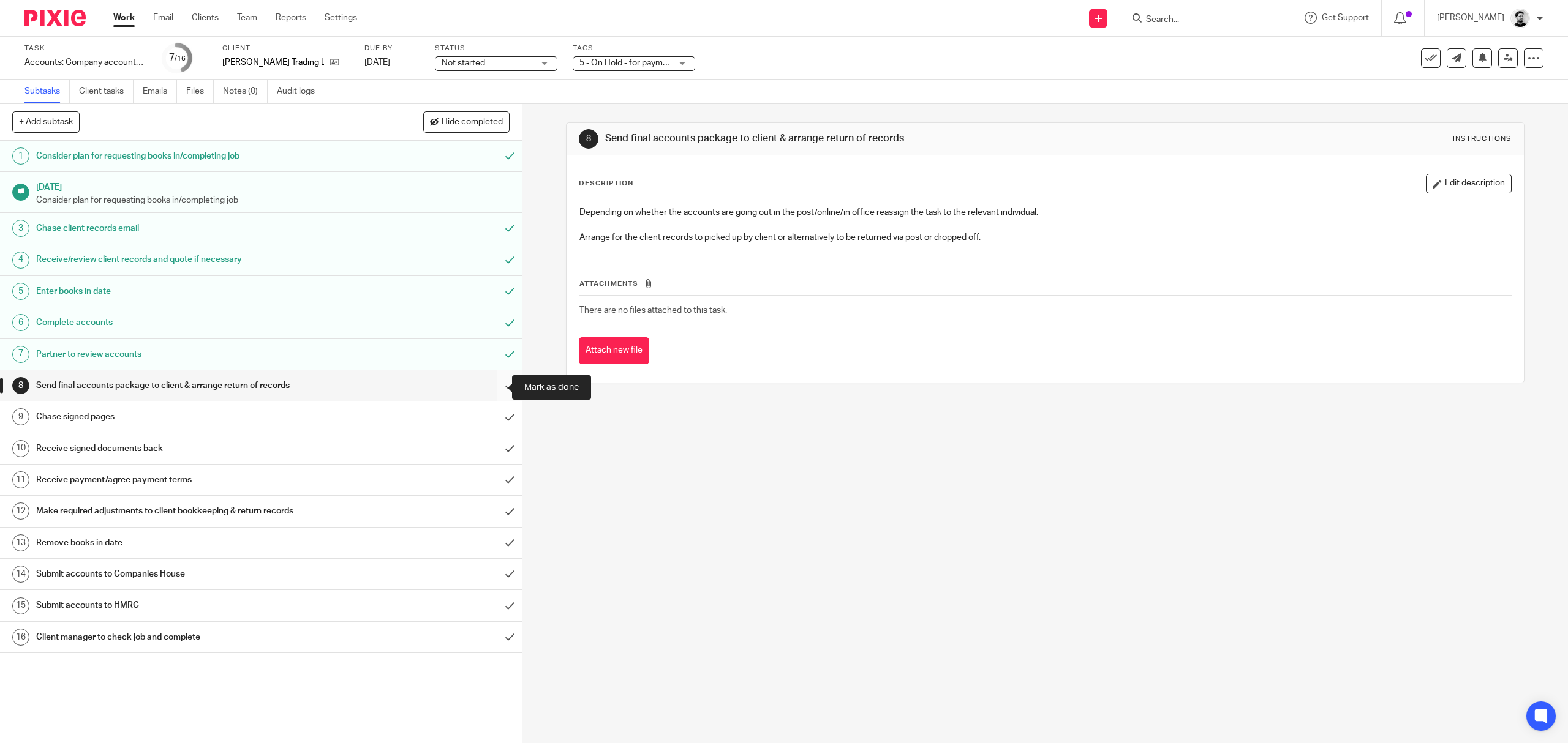
click at [491, 388] on input "submit" at bounding box center [261, 385] width 522 height 31
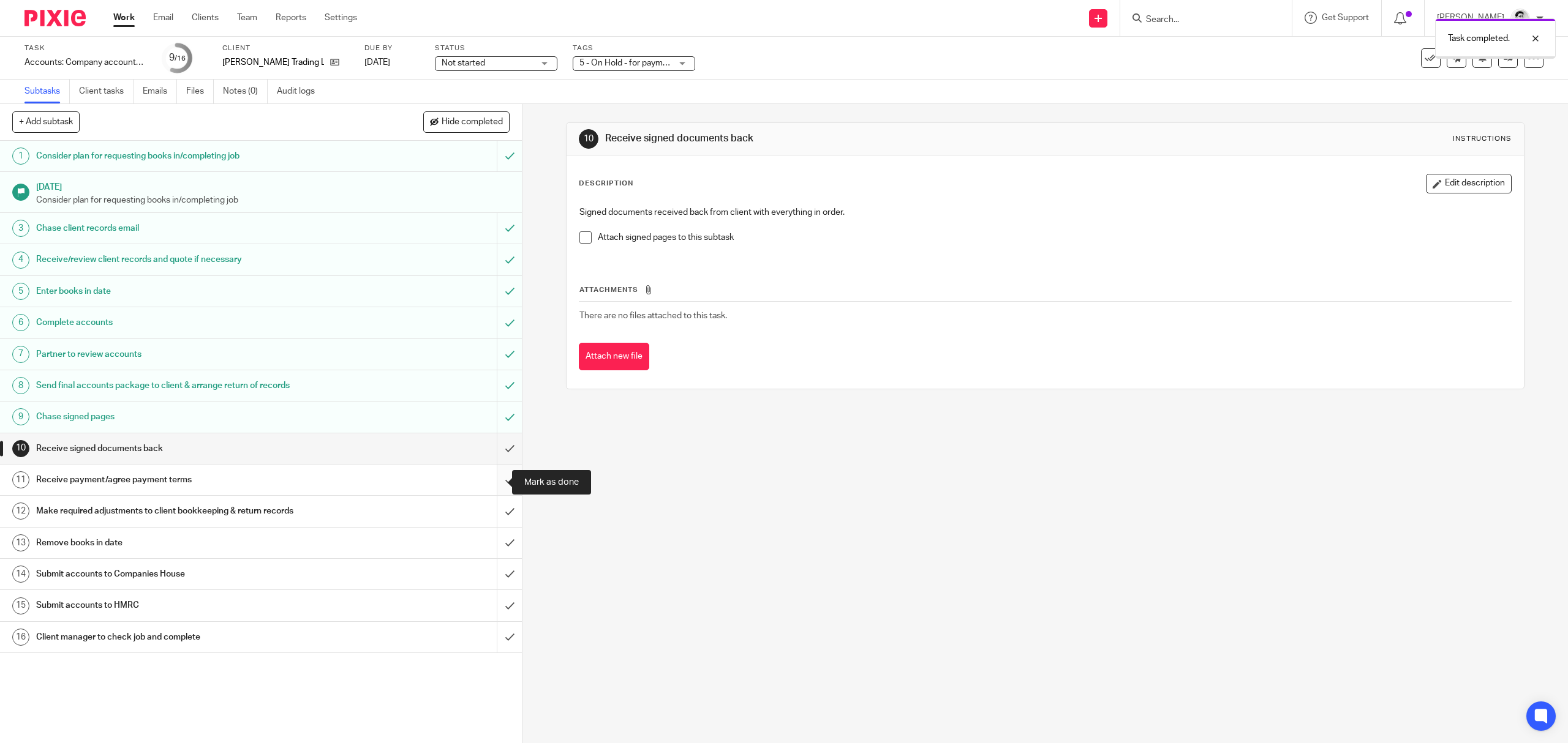
click at [493, 482] on input "submit" at bounding box center [261, 480] width 522 height 31
click at [124, 20] on link "Work" at bounding box center [124, 18] width 21 height 13
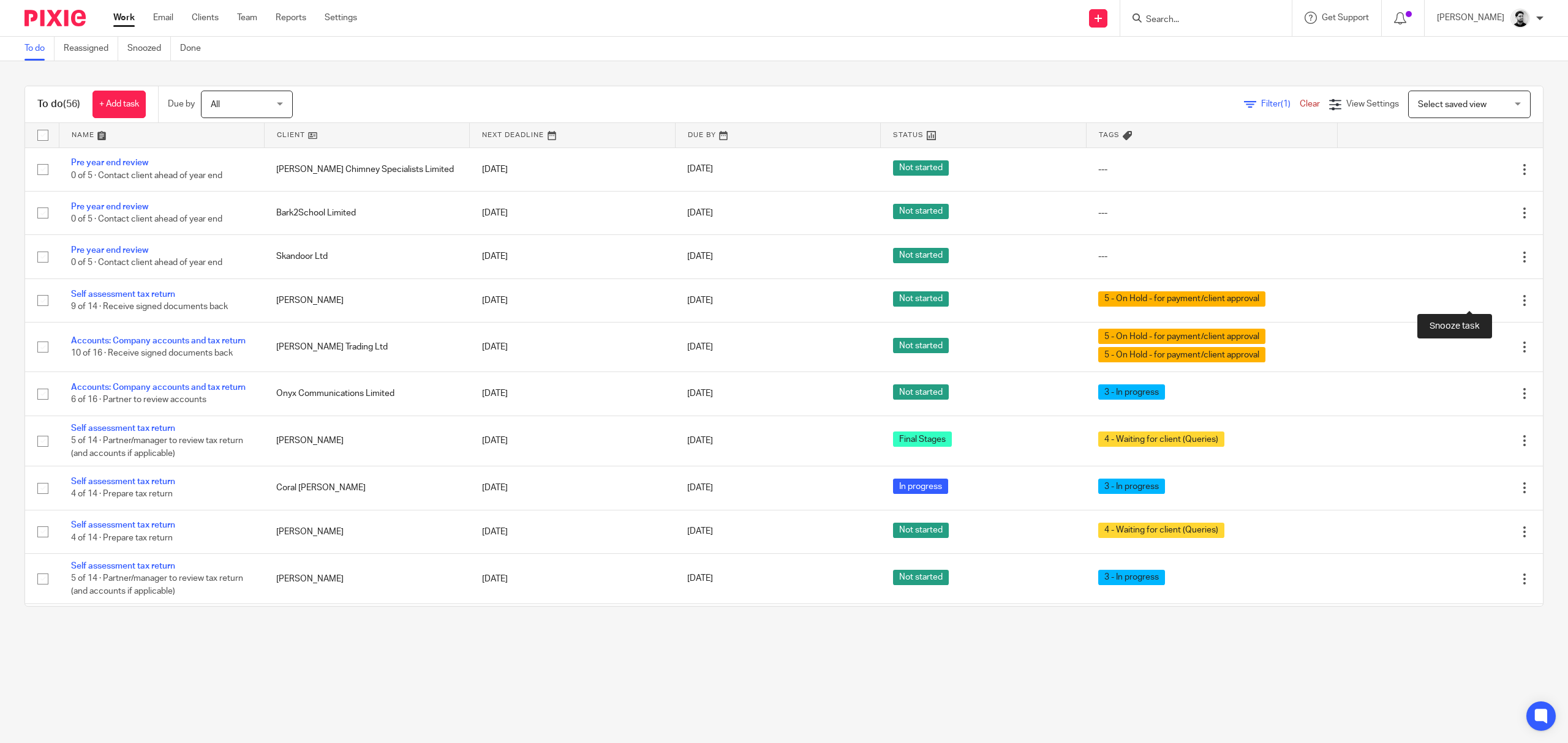
drag, startPoint x: 1469, startPoint y: 300, endPoint x: 1459, endPoint y: 317, distance: 19.7
click at [1497, 300] on div at bounding box center [1503, 301] width 13 height 13
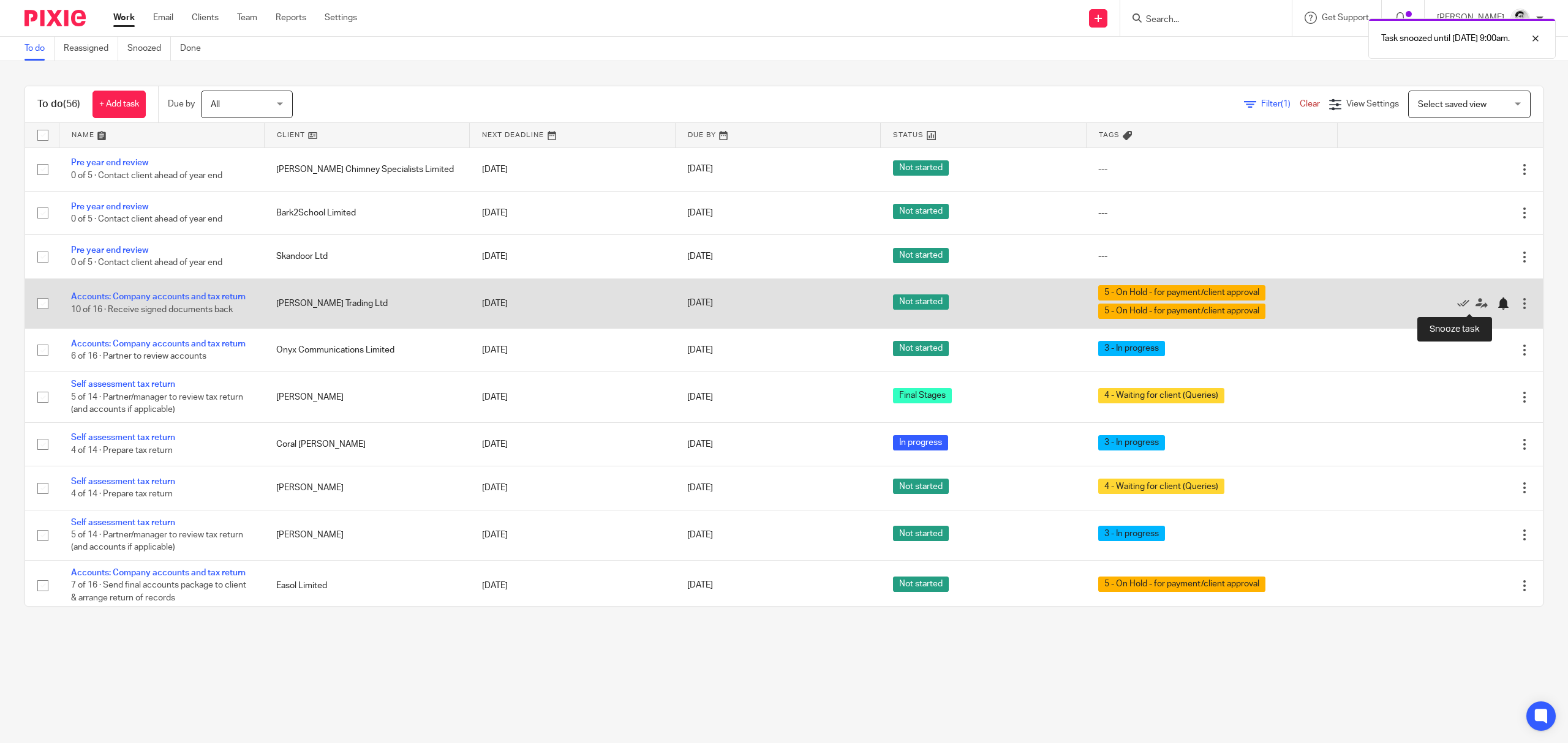
click at [1497, 302] on div at bounding box center [1503, 304] width 13 height 13
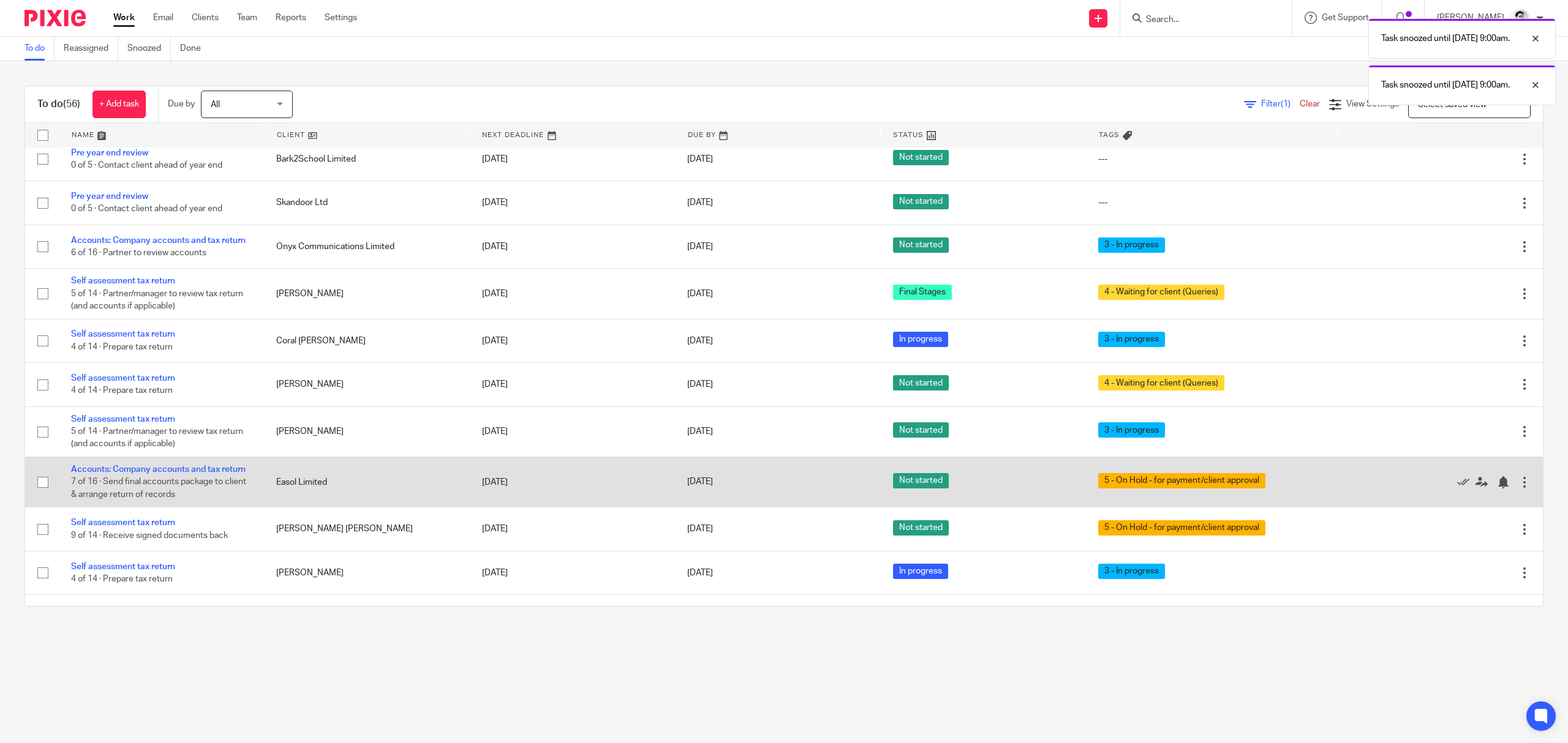
scroll to position [81, 0]
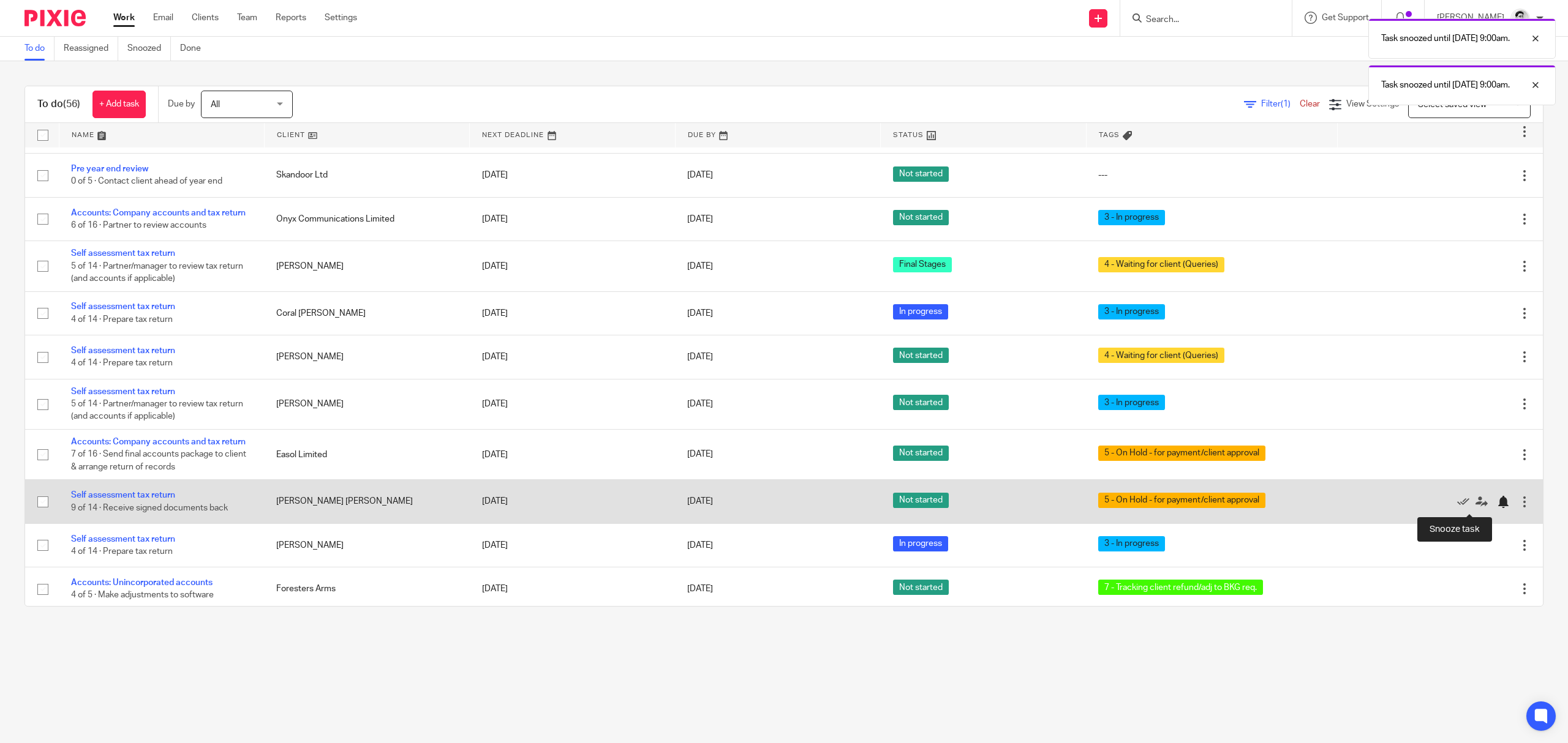
click at [1497, 505] on div at bounding box center [1503, 502] width 13 height 13
